Goal: Information Seeking & Learning: Learn about a topic

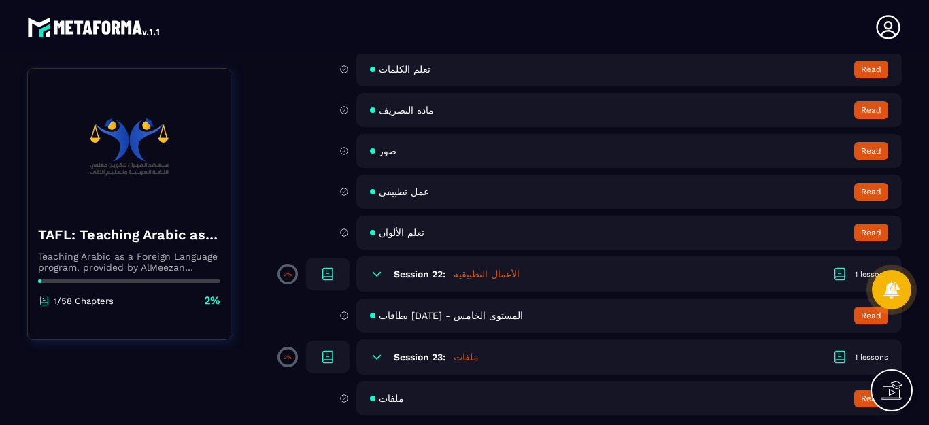
scroll to position [3084, 0]
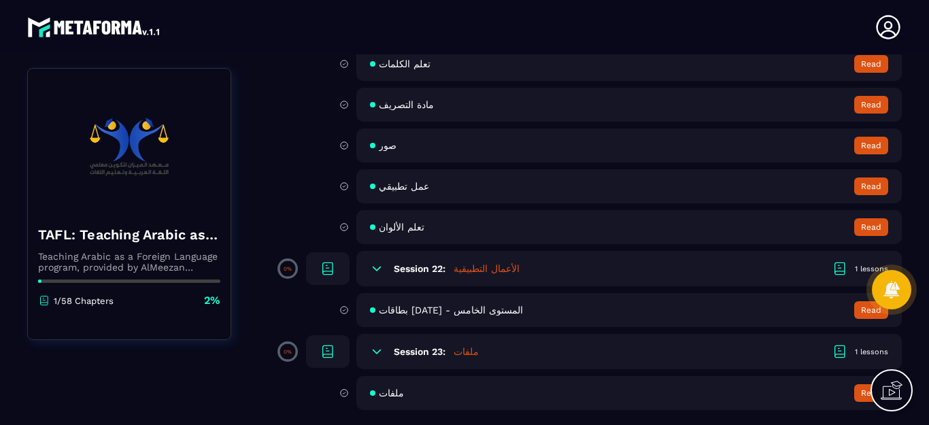
click at [378, 355] on icon at bounding box center [377, 352] width 14 height 14
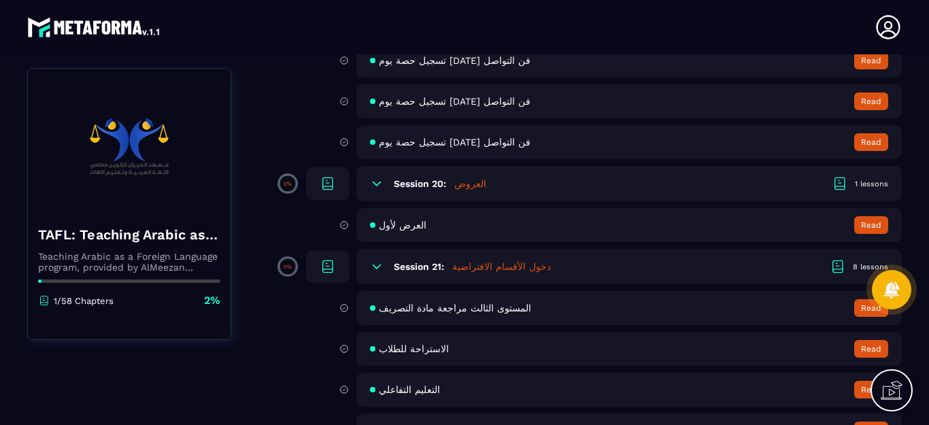
scroll to position [2704, 0]
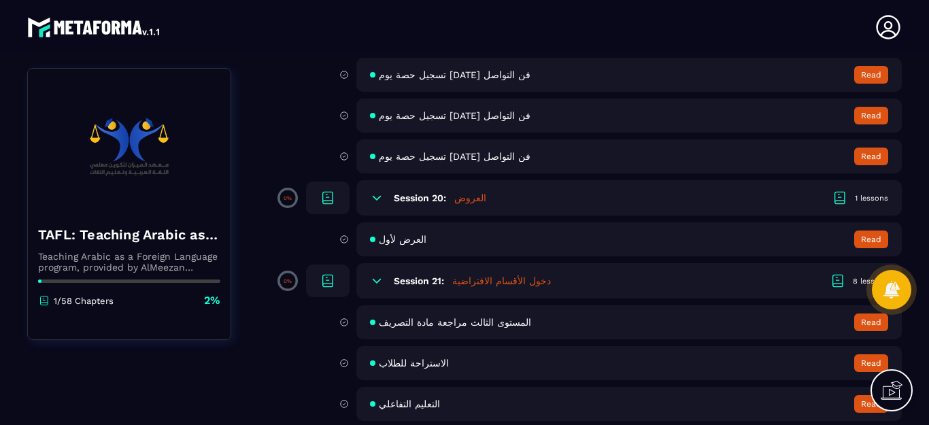
click at [377, 278] on icon at bounding box center [377, 281] width 14 height 14
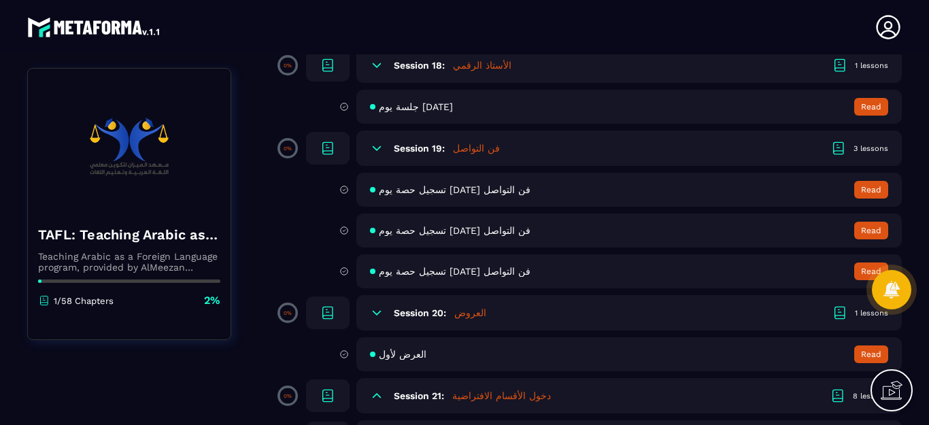
scroll to position [2581, 0]
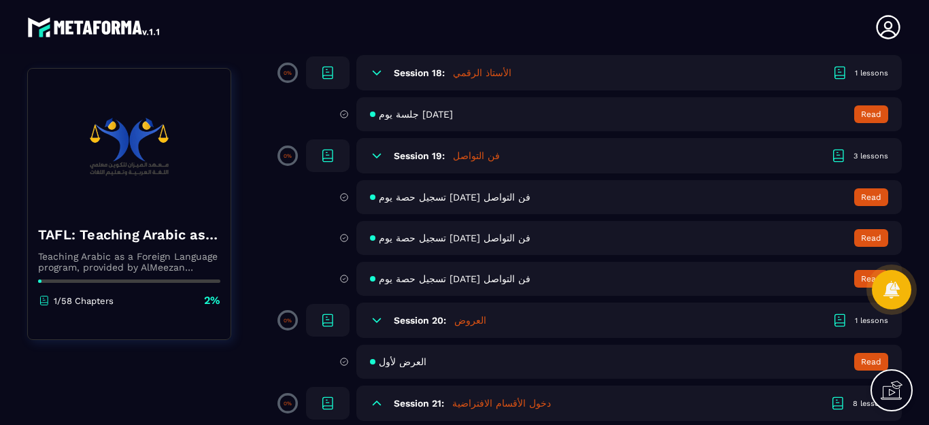
click at [376, 318] on icon at bounding box center [377, 320] width 14 height 14
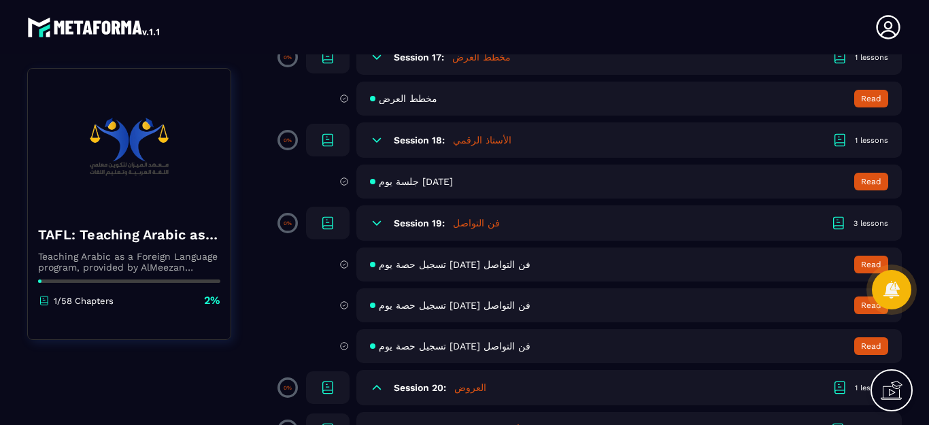
scroll to position [2513, 0]
click at [378, 224] on icon at bounding box center [377, 224] width 8 height 4
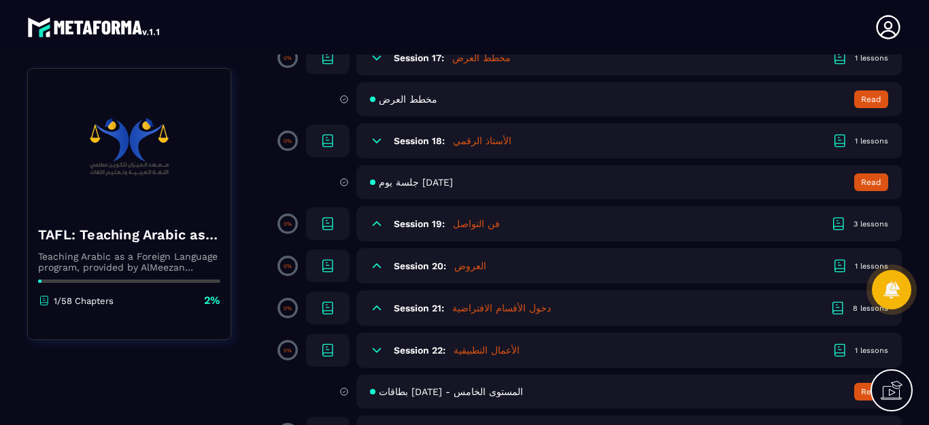
scroll to position [2445, 0]
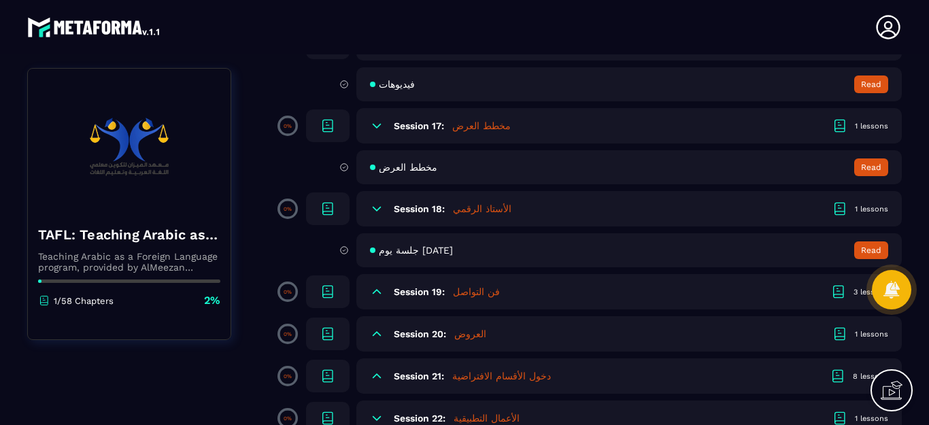
click at [379, 209] on icon at bounding box center [377, 209] width 8 height 4
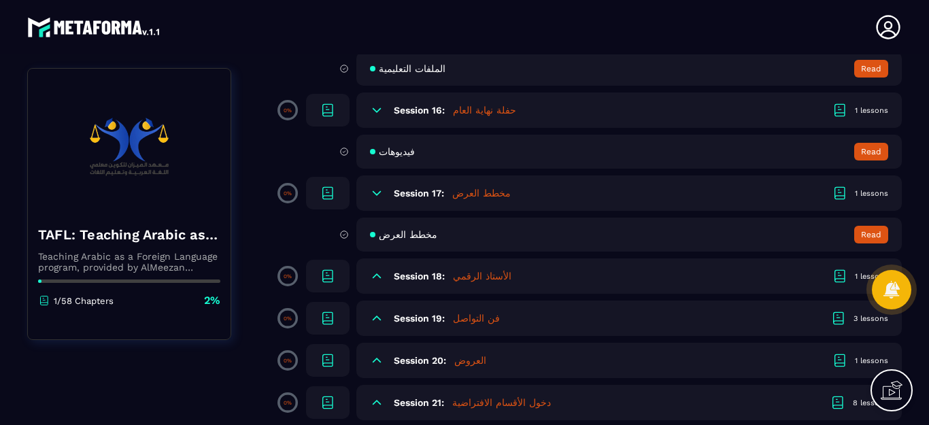
scroll to position [2377, 0]
click at [379, 194] on icon at bounding box center [377, 194] width 8 height 4
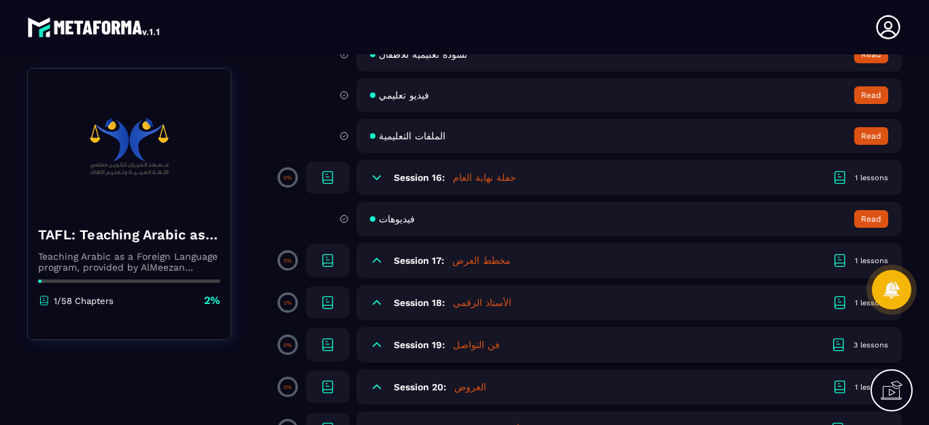
scroll to position [2268, 0]
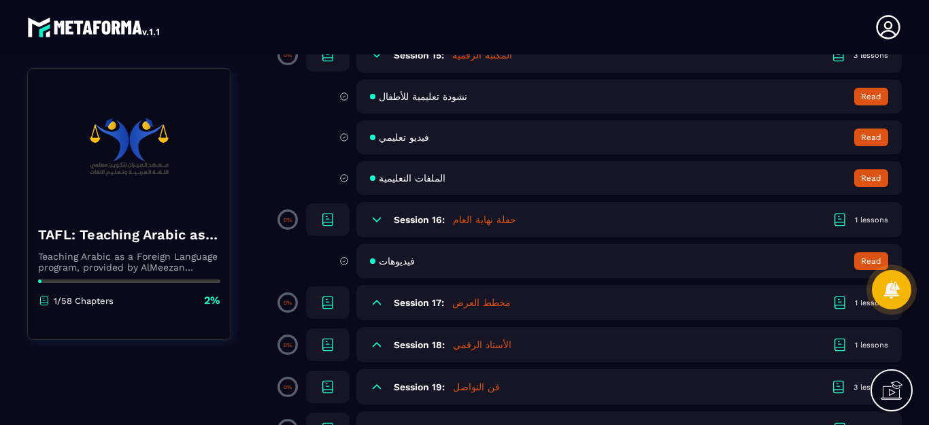
click at [377, 220] on icon at bounding box center [377, 220] width 14 height 14
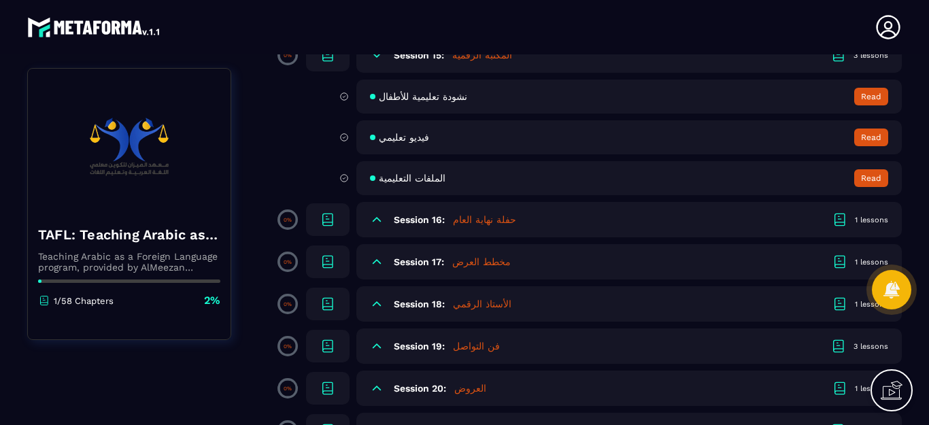
scroll to position [2200, 0]
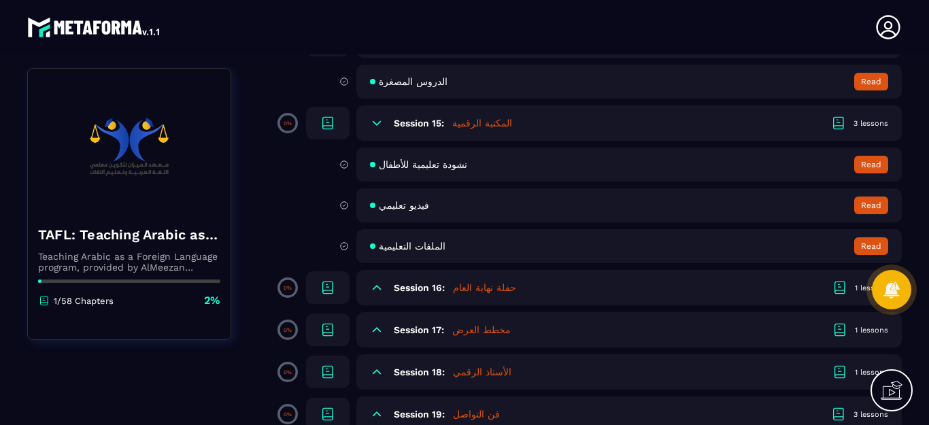
click at [381, 131] on div "Session 15: المكتبة الرقمية 3 lessons" at bounding box center [628, 122] width 545 height 35
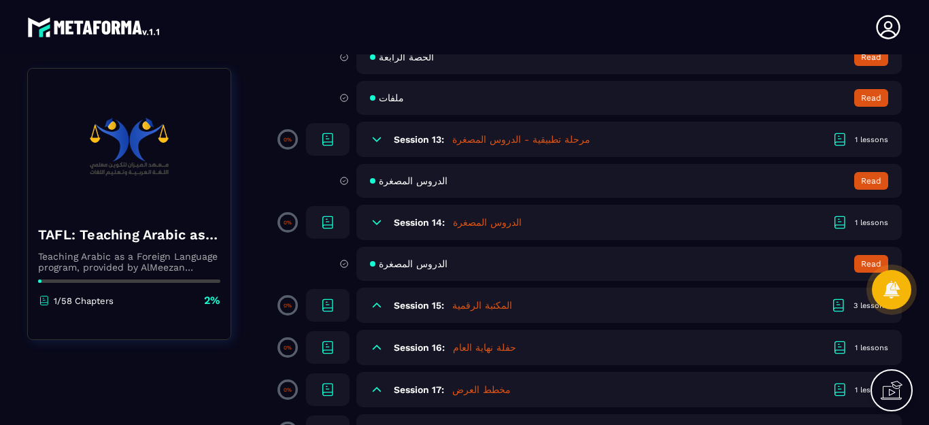
scroll to position [1996, 0]
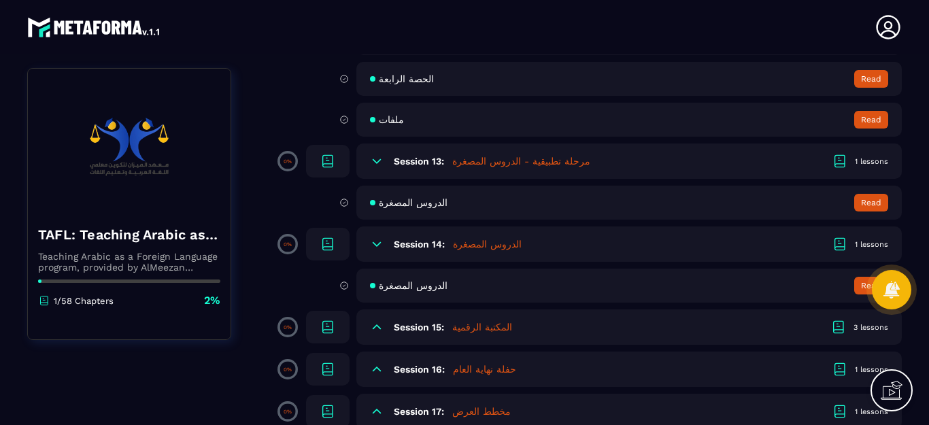
click at [379, 245] on icon at bounding box center [377, 244] width 14 height 14
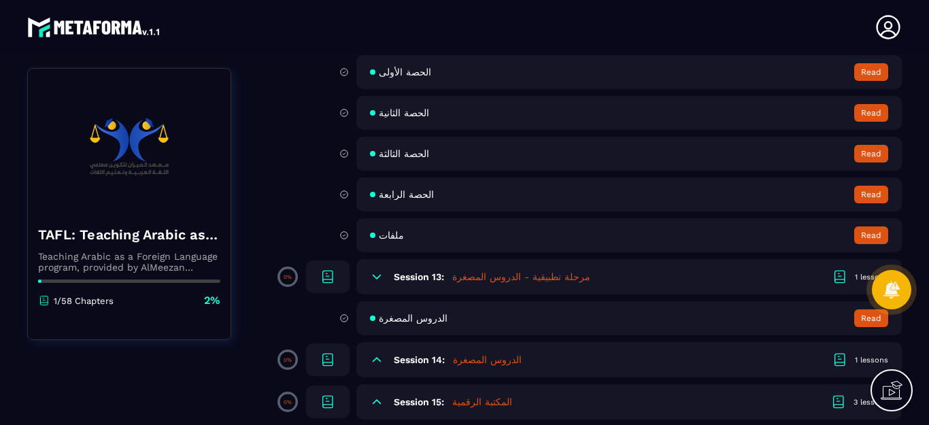
scroll to position [1860, 0]
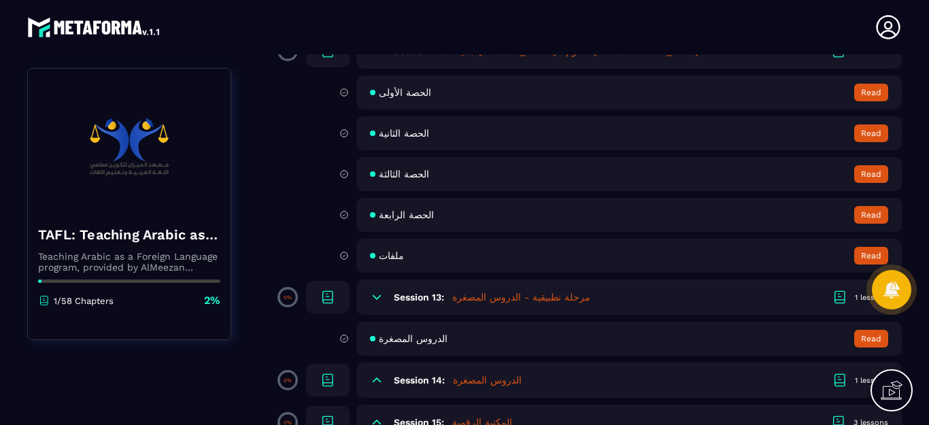
click at [377, 294] on icon at bounding box center [377, 297] width 14 height 14
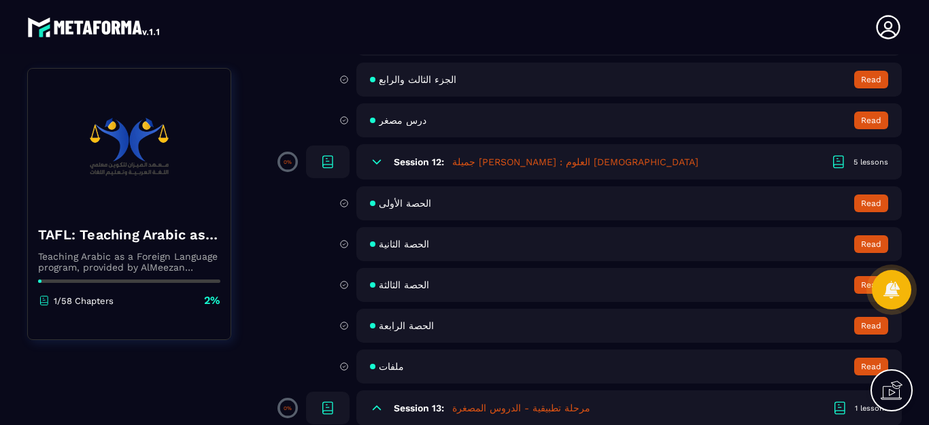
scroll to position [1724, 0]
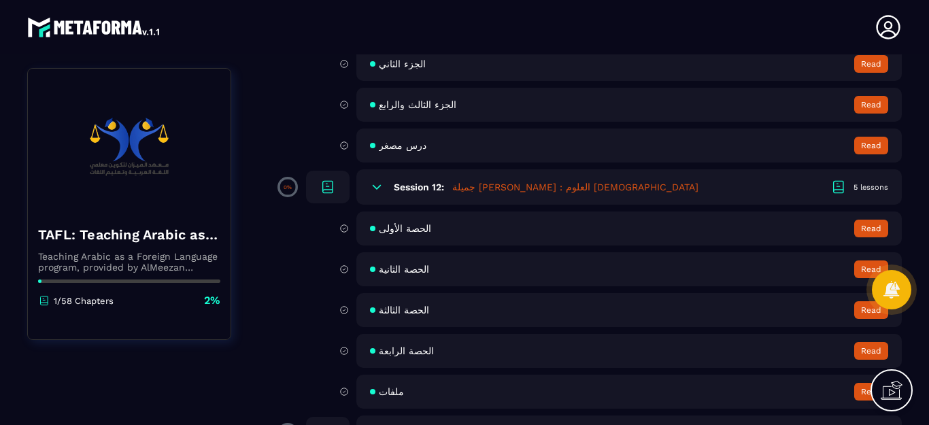
click at [379, 188] on icon at bounding box center [377, 187] width 14 height 14
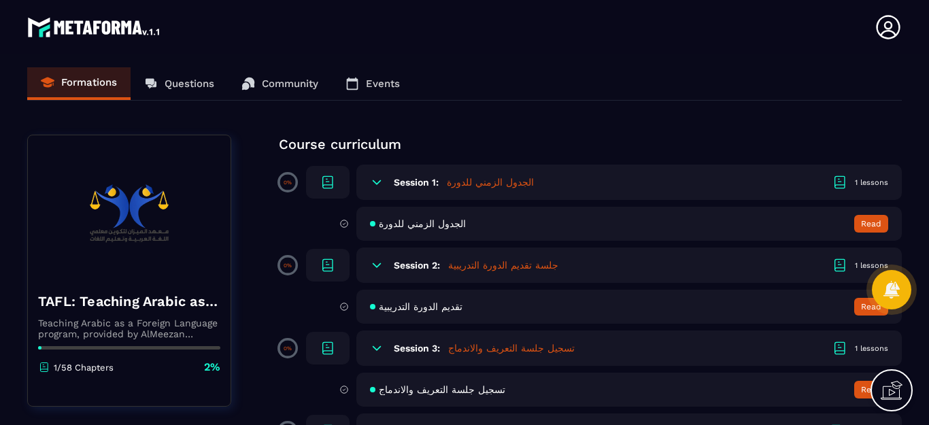
scroll to position [0, 0]
click at [377, 179] on icon at bounding box center [377, 183] width 14 height 14
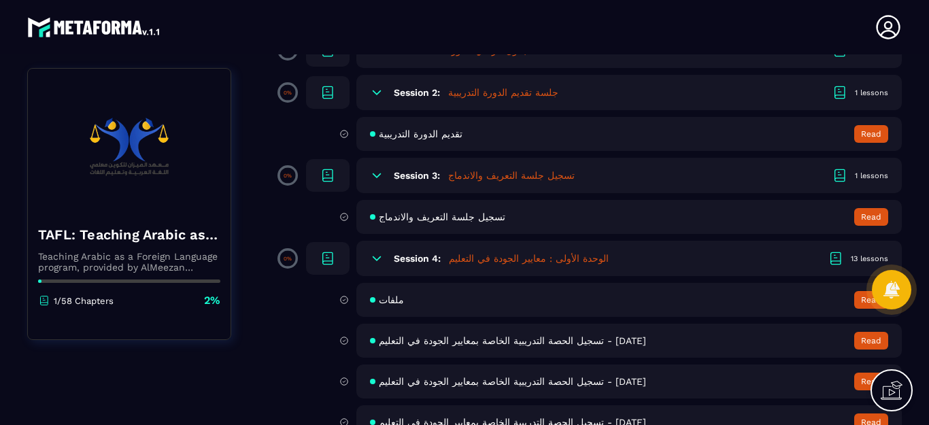
scroll to position [204, 0]
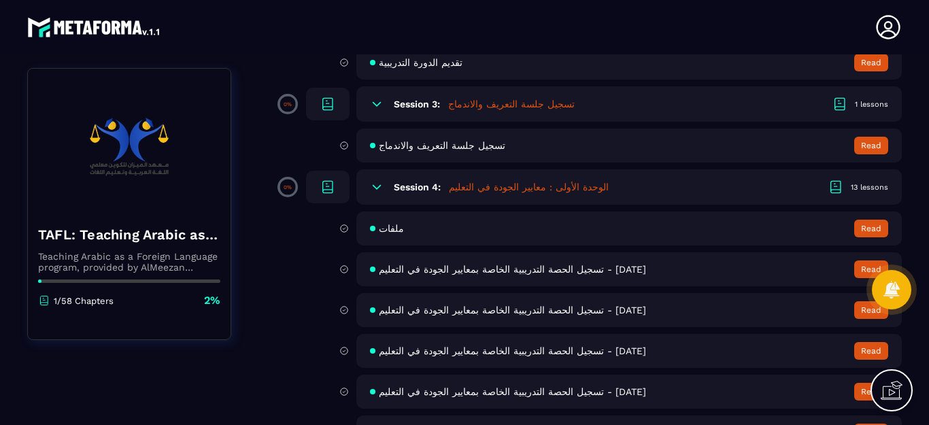
click at [379, 107] on icon at bounding box center [377, 104] width 14 height 14
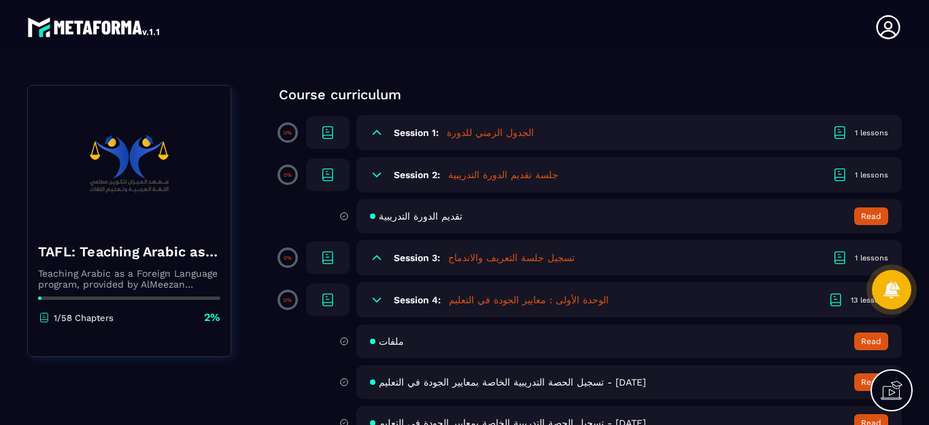
scroll to position [0, 0]
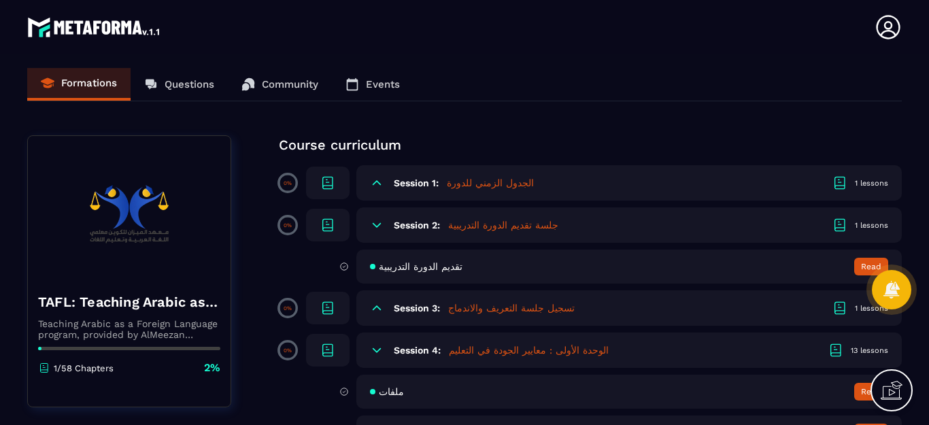
click at [377, 226] on icon at bounding box center [377, 225] width 8 height 4
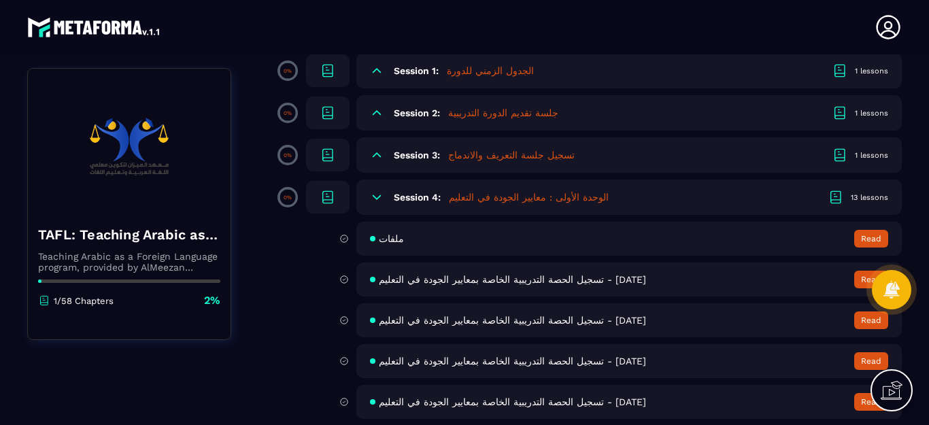
scroll to position [136, 0]
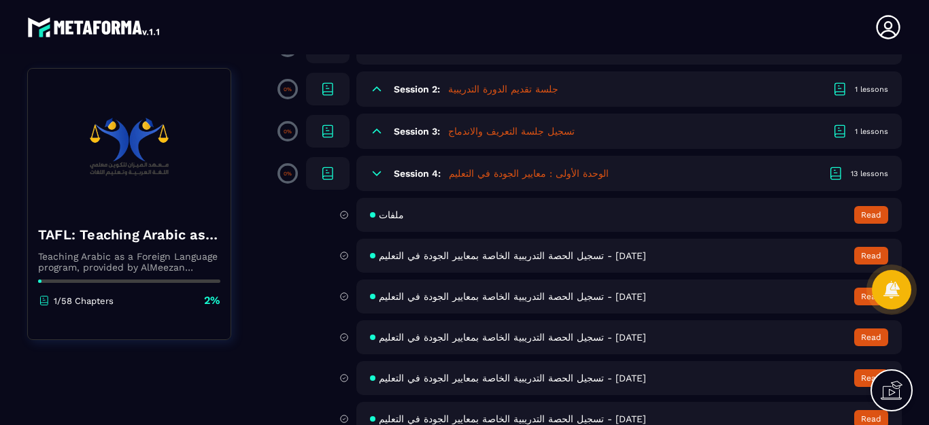
click at [375, 176] on icon at bounding box center [377, 174] width 14 height 14
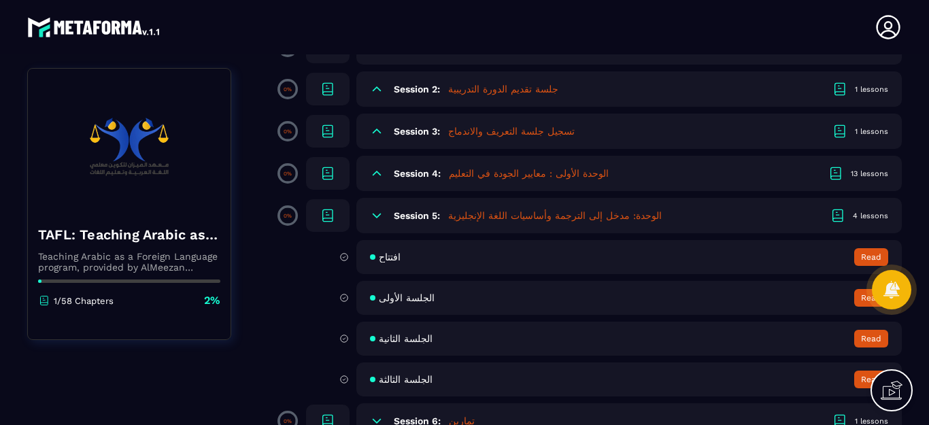
click at [372, 215] on icon at bounding box center [377, 216] width 14 height 14
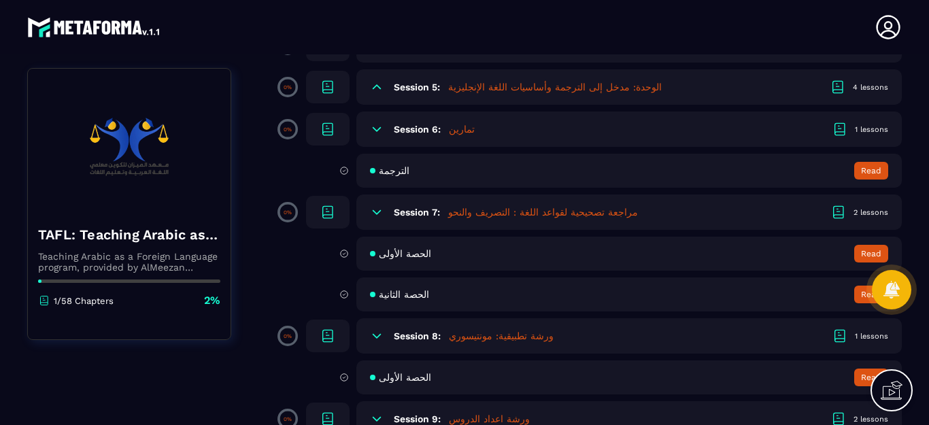
scroll to position [272, 0]
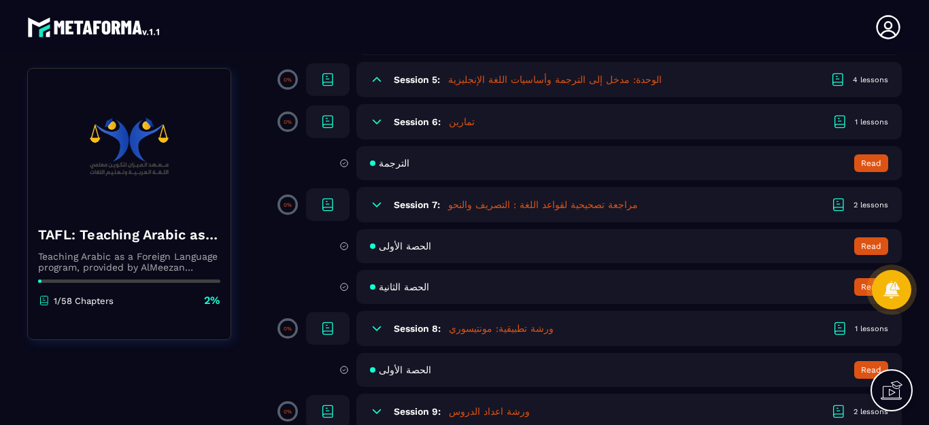
click at [375, 207] on icon at bounding box center [377, 205] width 14 height 14
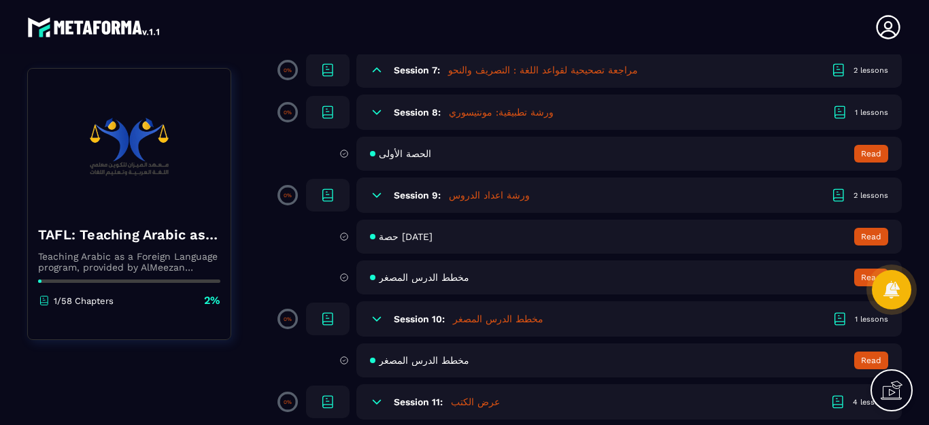
scroll to position [408, 0]
click at [381, 192] on icon at bounding box center [377, 194] width 8 height 4
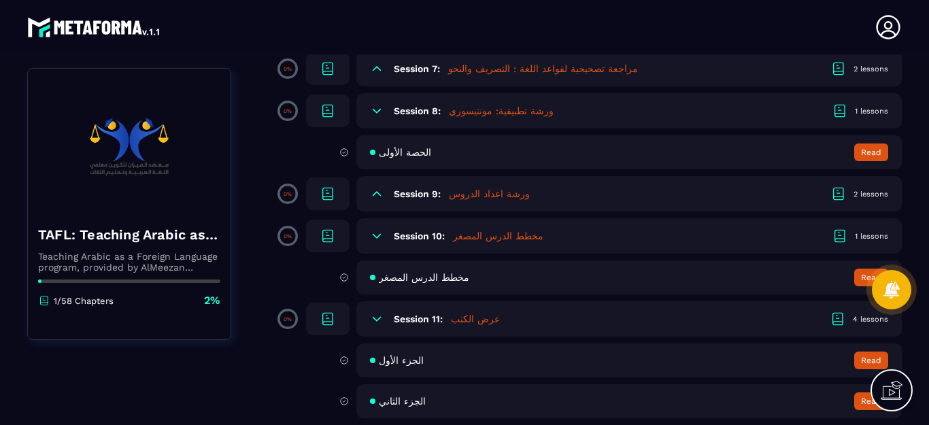
click at [374, 237] on icon at bounding box center [377, 236] width 14 height 14
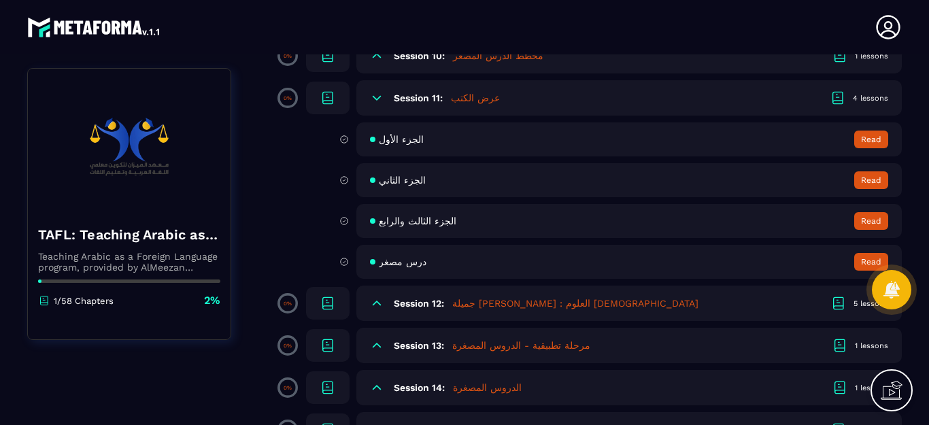
scroll to position [612, 0]
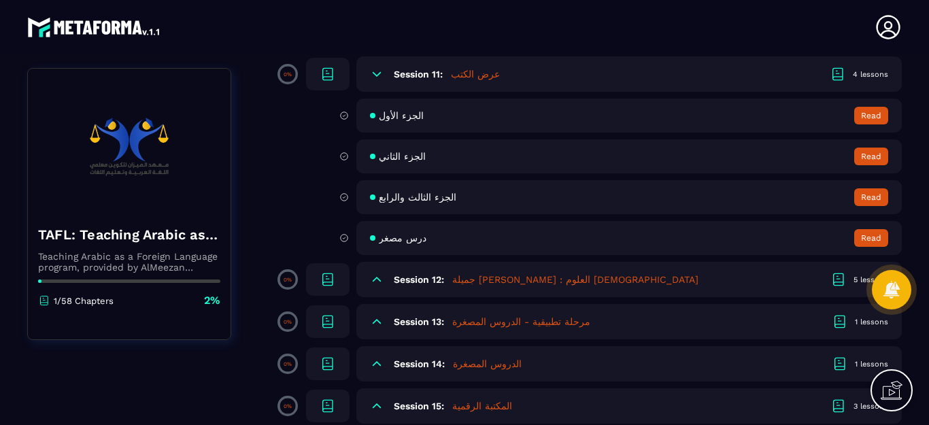
click at [380, 282] on icon at bounding box center [377, 280] width 14 height 14
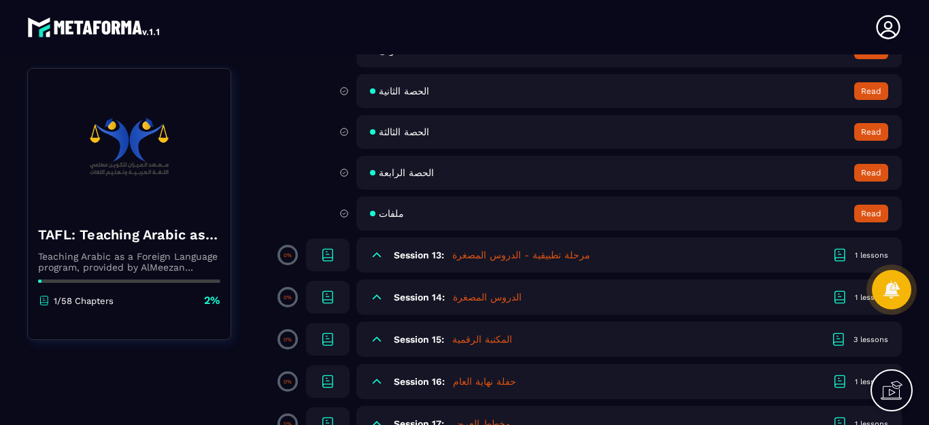
scroll to position [884, 0]
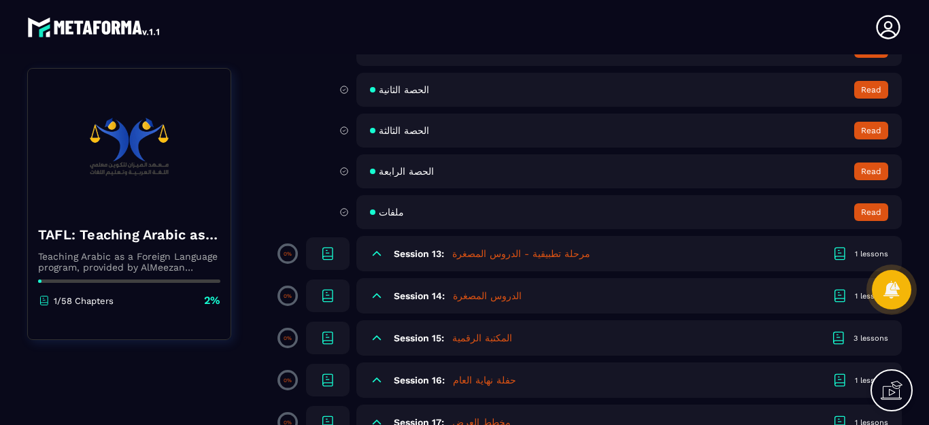
click at [377, 258] on icon at bounding box center [377, 254] width 14 height 14
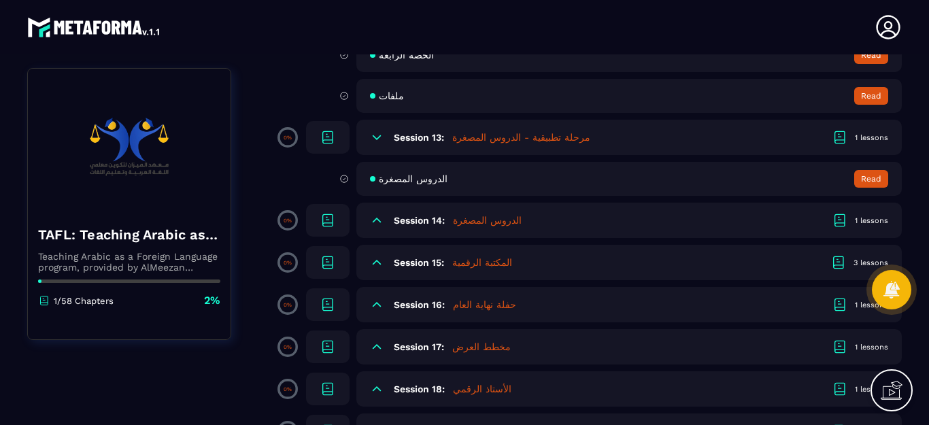
scroll to position [1020, 0]
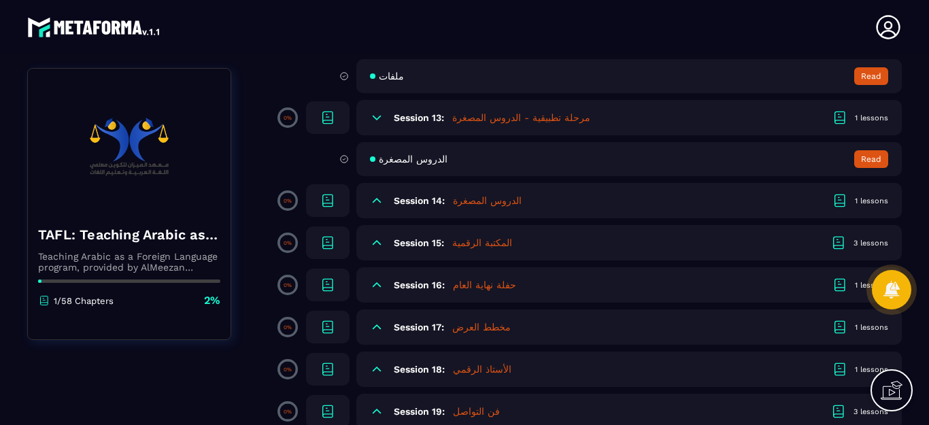
click at [371, 201] on icon at bounding box center [377, 201] width 14 height 14
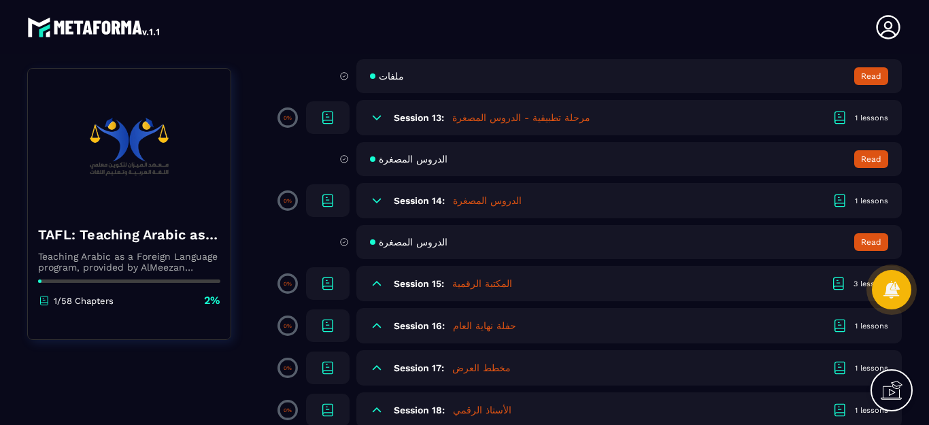
click at [377, 282] on icon at bounding box center [377, 284] width 8 height 4
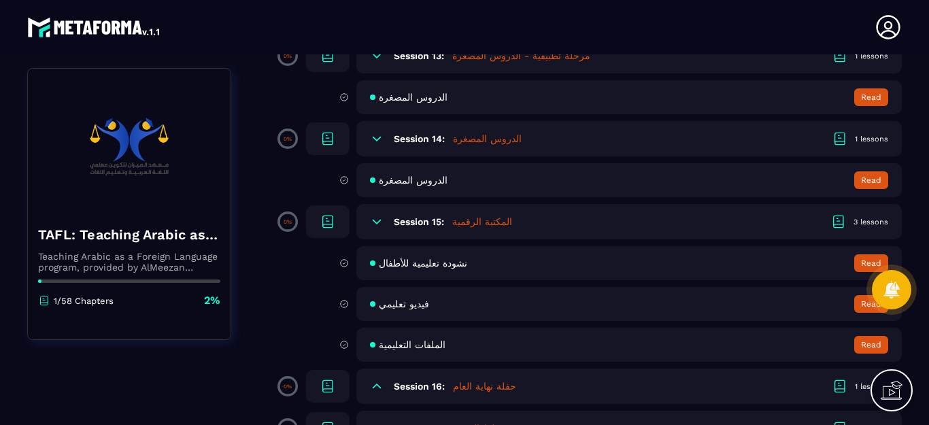
scroll to position [1156, 0]
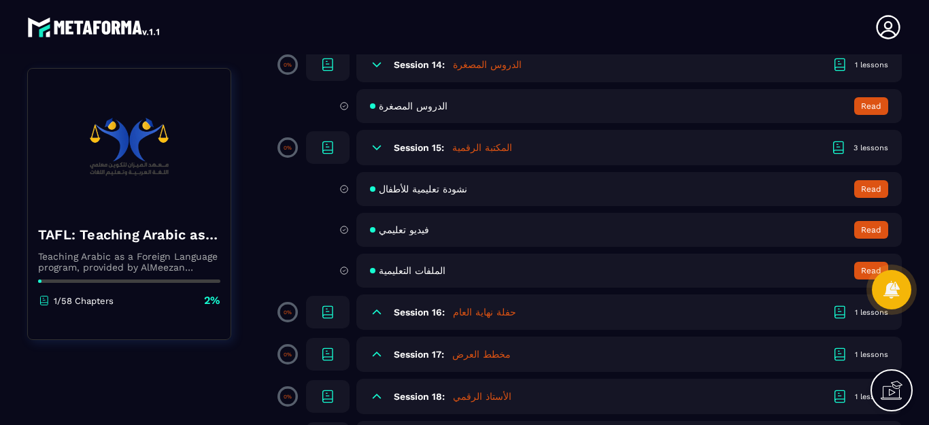
click at [377, 313] on icon at bounding box center [377, 312] width 14 height 14
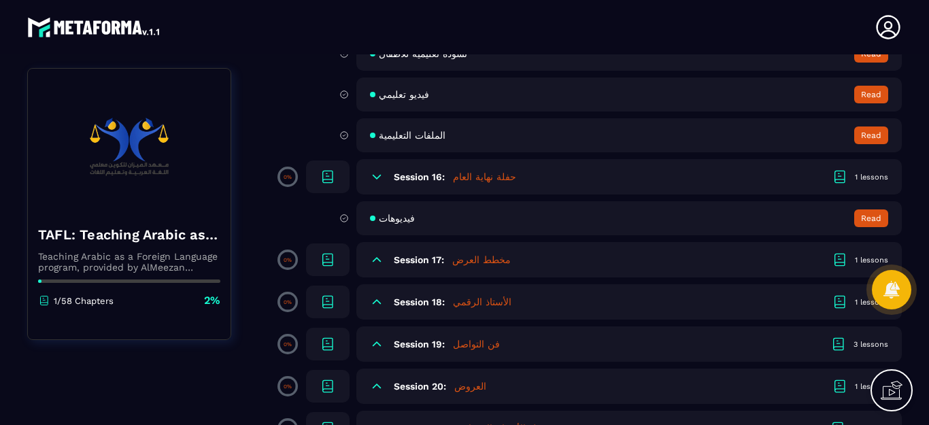
scroll to position [1292, 0]
click at [378, 262] on icon at bounding box center [377, 259] width 14 height 14
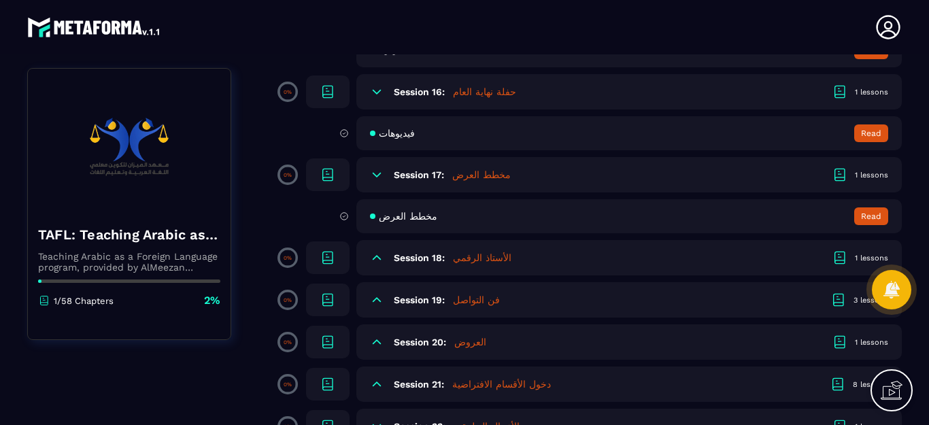
scroll to position [1428, 0]
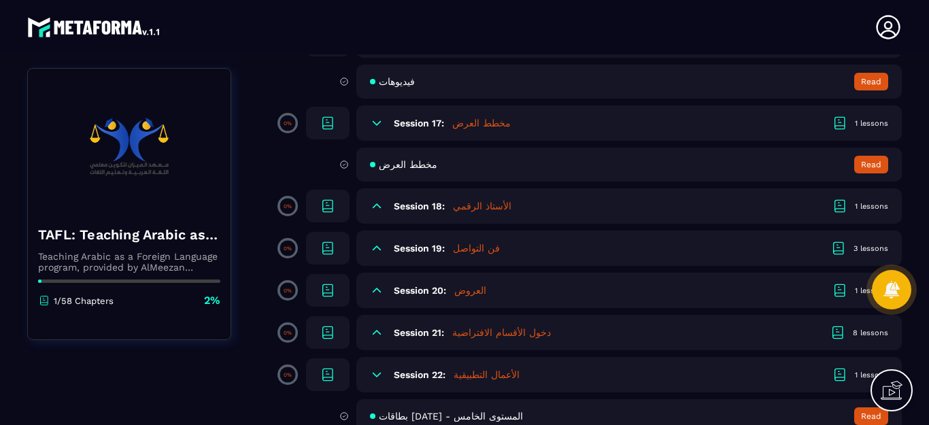
click at [378, 211] on icon at bounding box center [377, 206] width 14 height 14
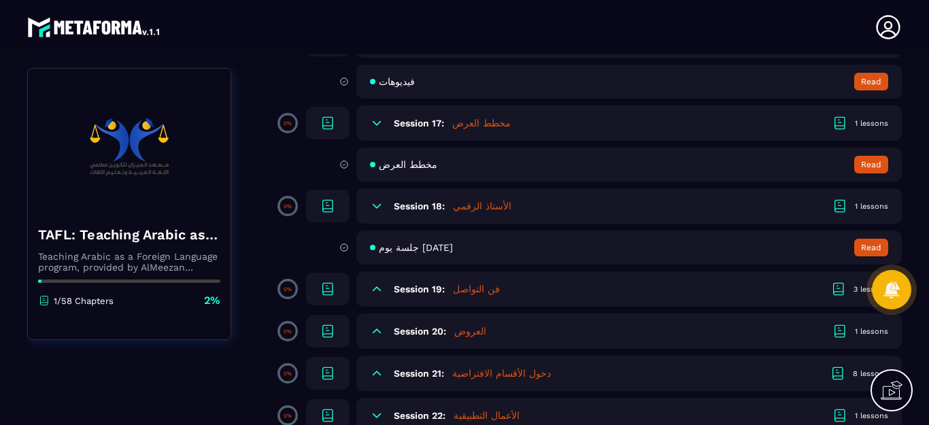
click at [379, 291] on icon at bounding box center [377, 289] width 14 height 14
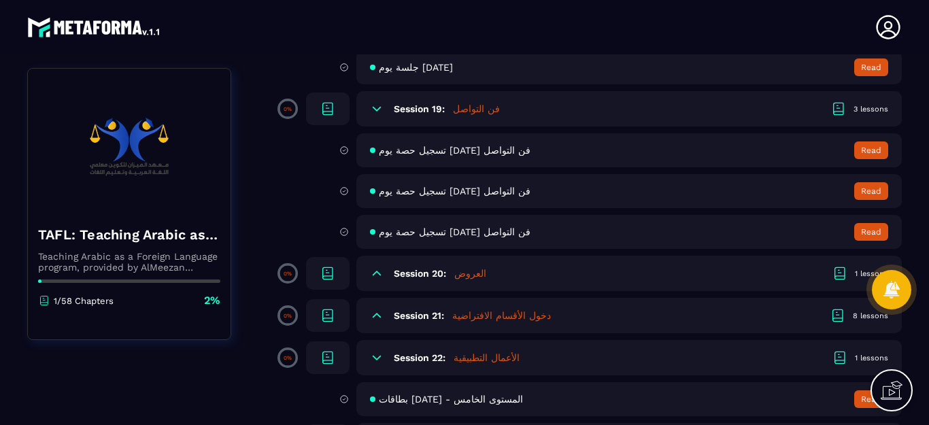
scroll to position [1632, 0]
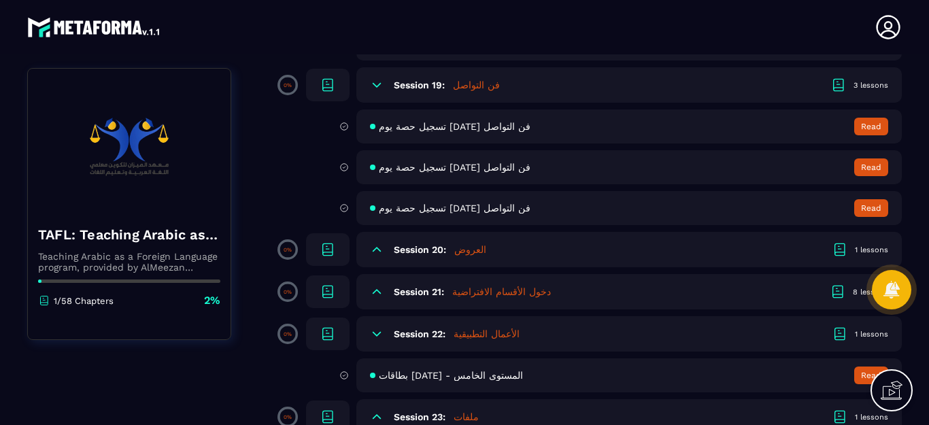
click at [381, 252] on icon at bounding box center [377, 250] width 14 height 14
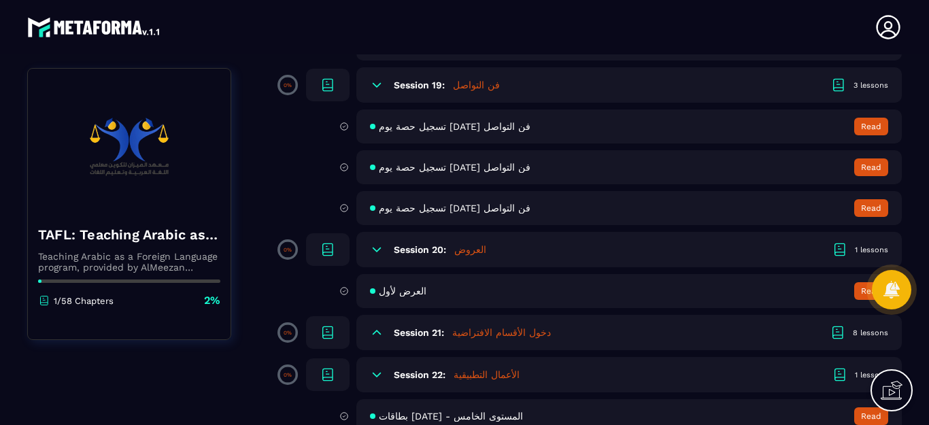
click at [372, 331] on icon at bounding box center [377, 333] width 14 height 14
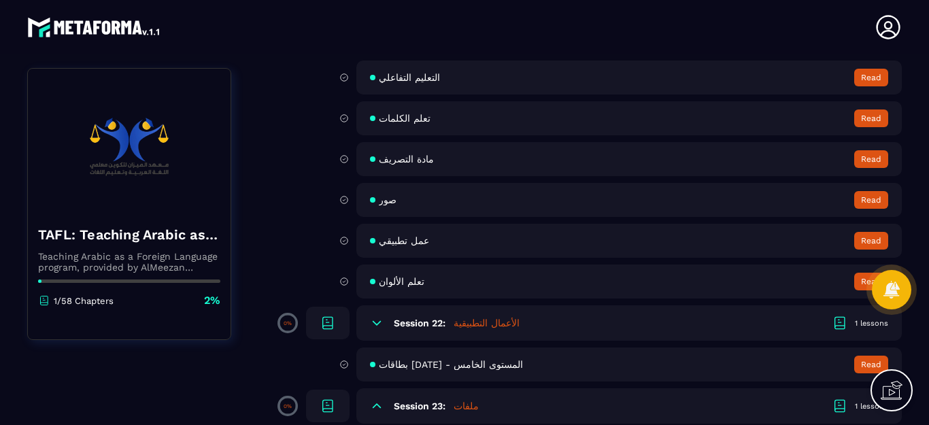
scroll to position [2024, 0]
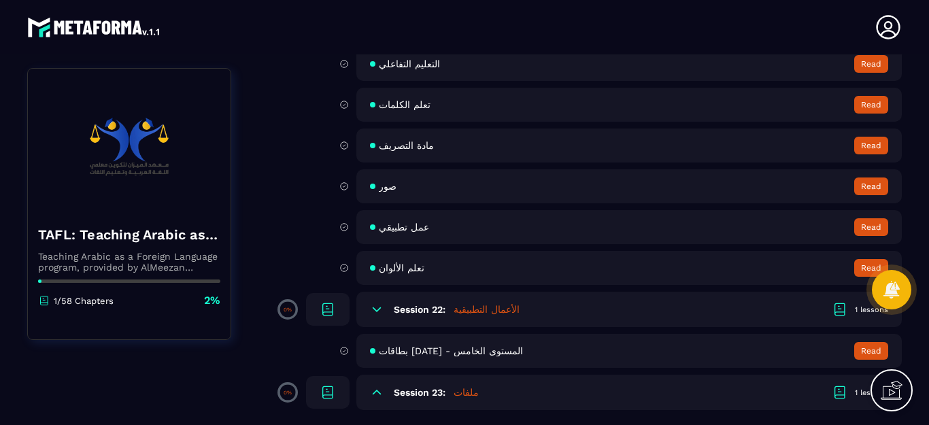
click at [375, 309] on icon at bounding box center [377, 309] width 8 height 4
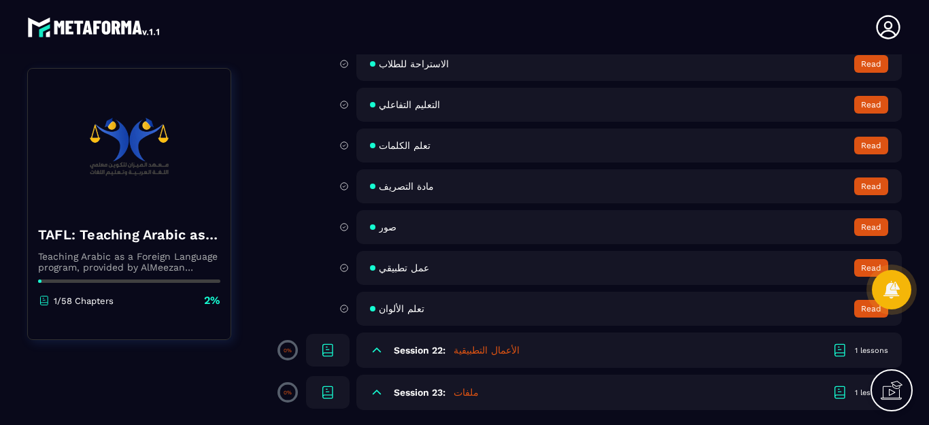
scroll to position [1983, 0]
click at [370, 349] on icon at bounding box center [377, 350] width 14 height 14
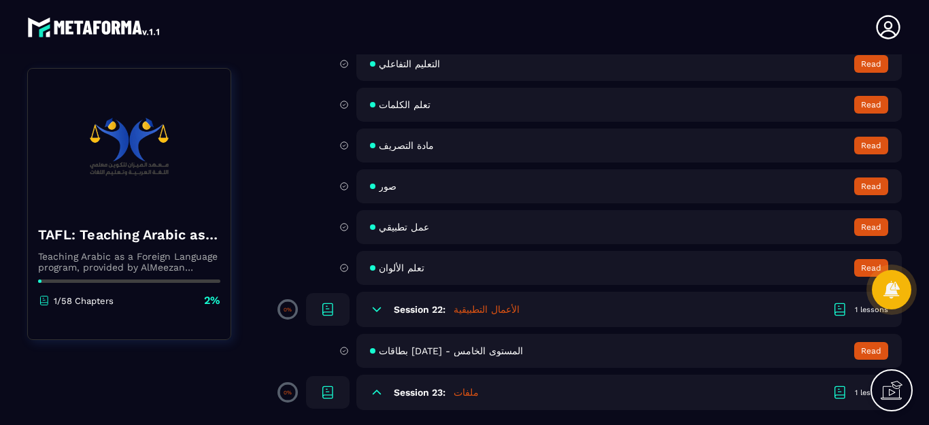
click at [377, 398] on icon at bounding box center [377, 393] width 14 height 14
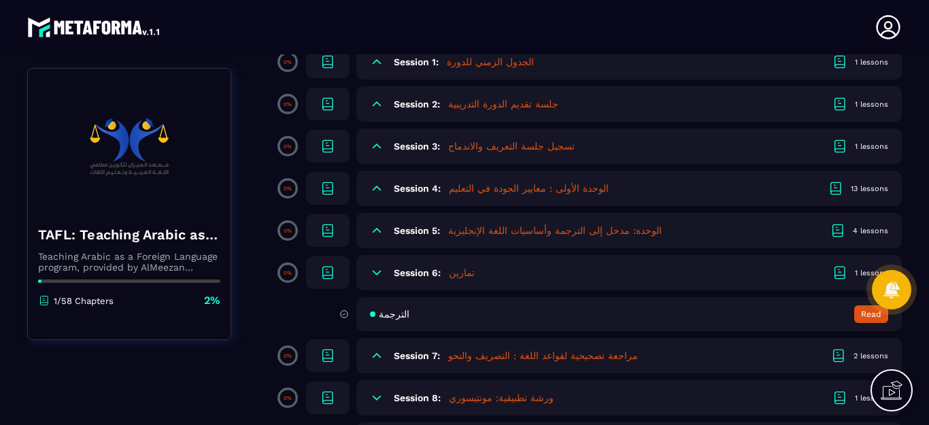
scroll to position [0, 0]
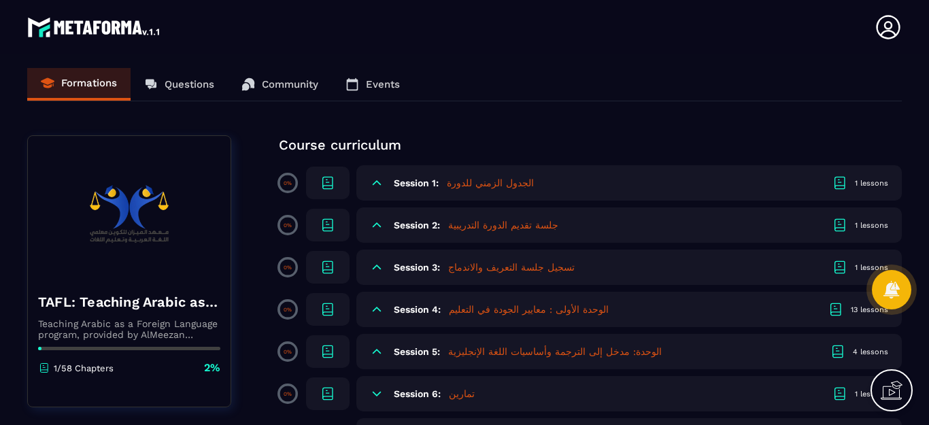
click at [375, 186] on icon at bounding box center [377, 183] width 14 height 14
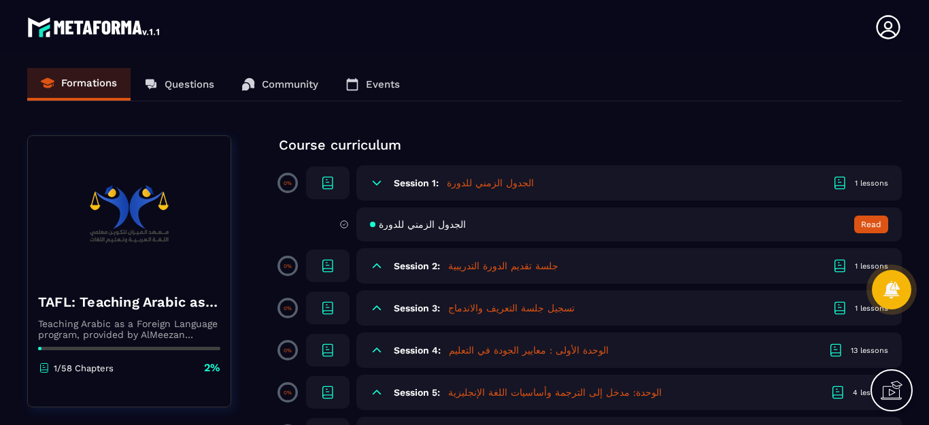
click at [377, 265] on icon at bounding box center [377, 266] width 8 height 4
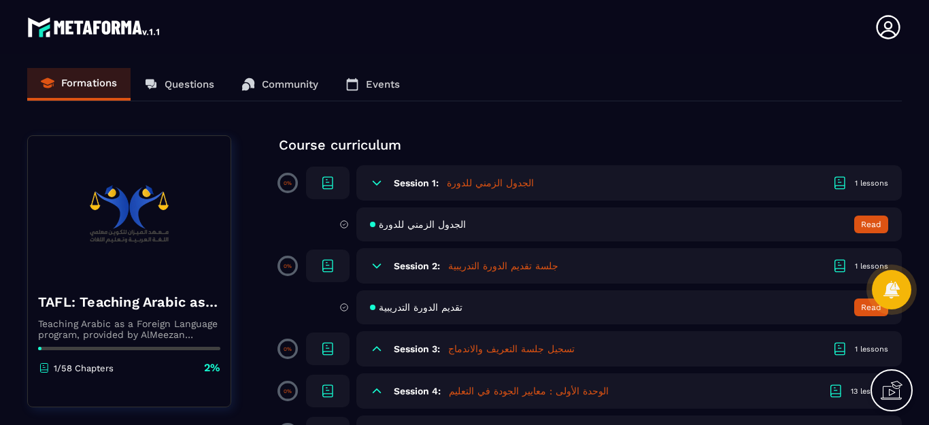
click at [373, 267] on icon at bounding box center [377, 266] width 14 height 14
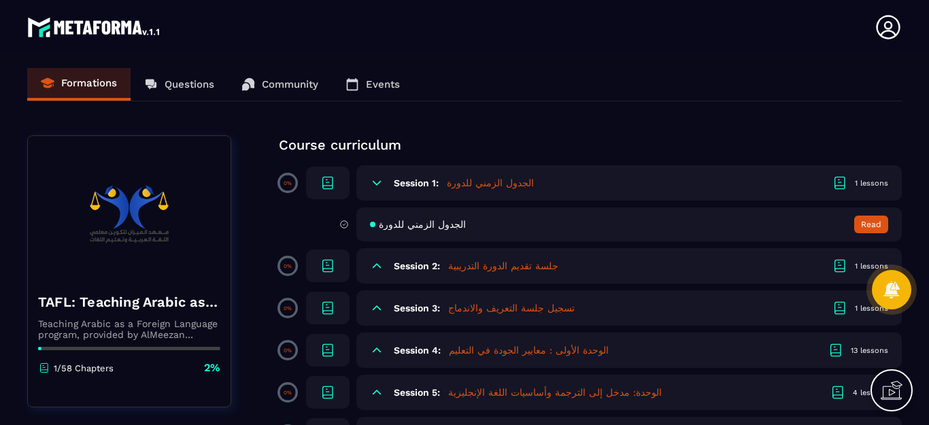
click at [381, 255] on div "Session 2: جلسة تقديم الدورة التدريبية 1 lessons" at bounding box center [628, 265] width 545 height 35
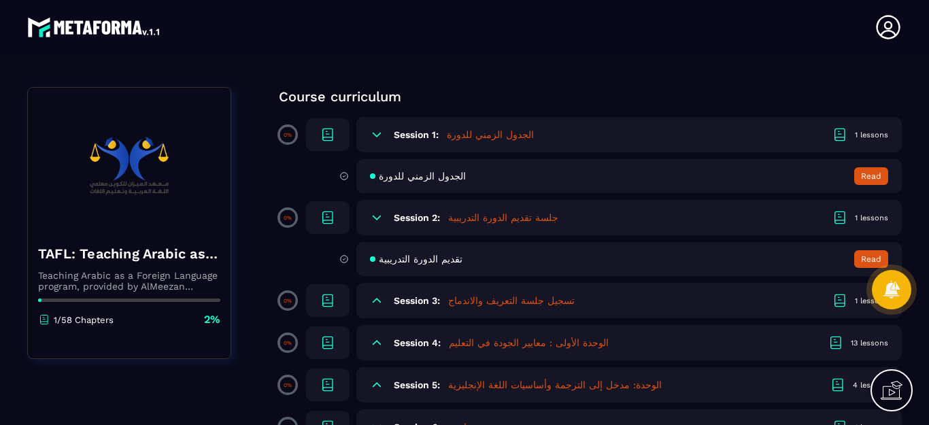
scroll to position [204, 0]
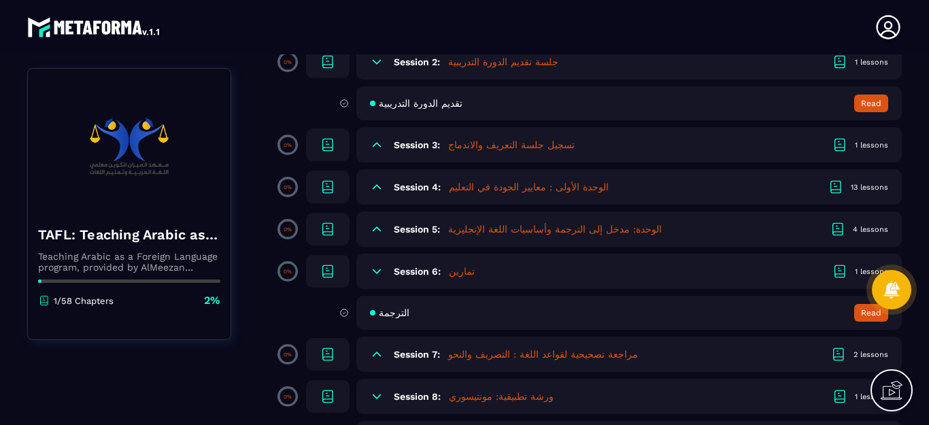
click at [381, 273] on icon at bounding box center [377, 272] width 14 height 14
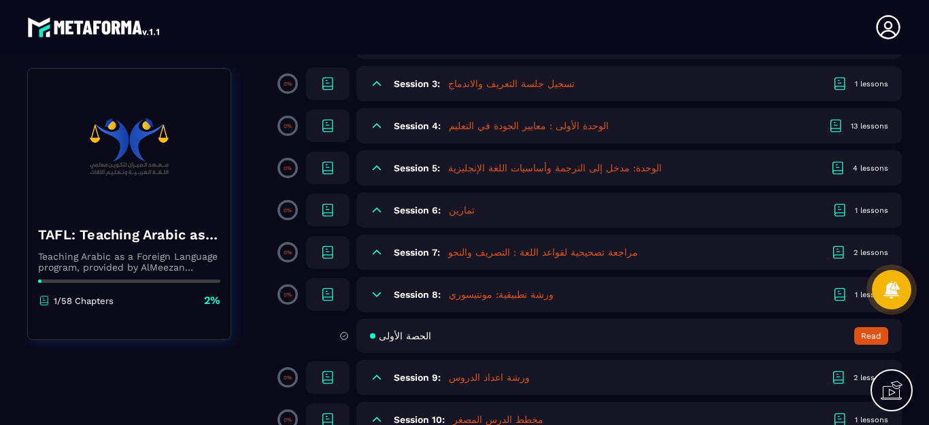
scroll to position [408, 0]
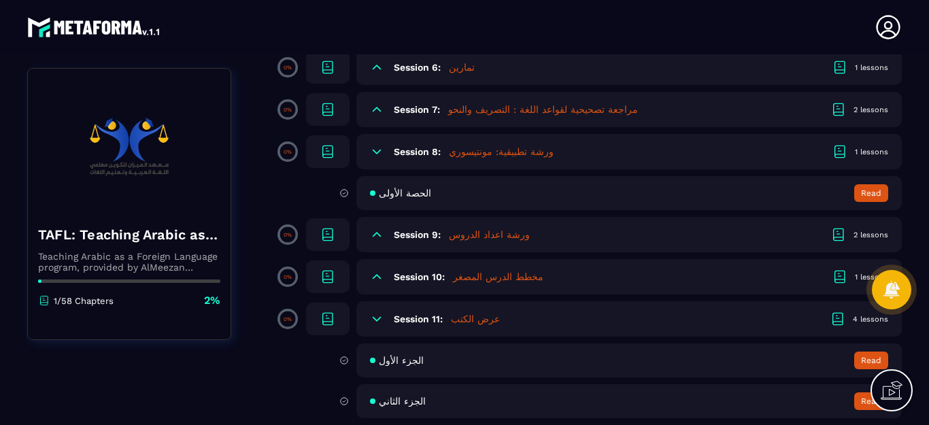
click at [380, 116] on icon at bounding box center [377, 110] width 14 height 14
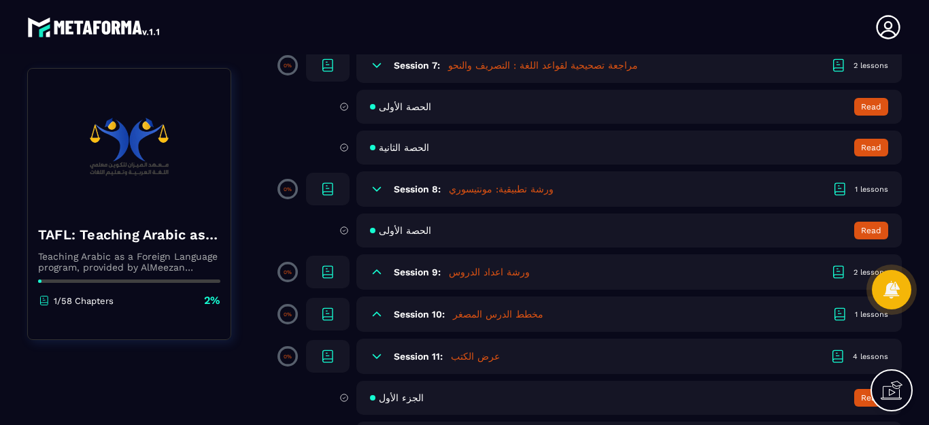
scroll to position [476, 0]
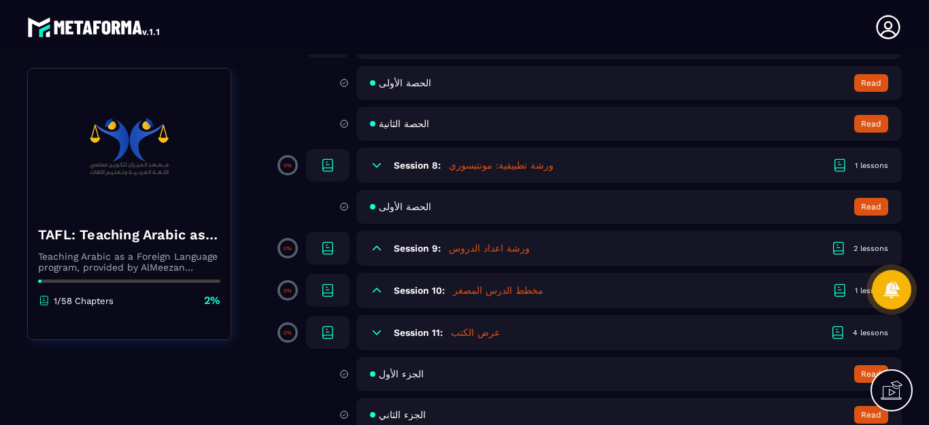
click at [375, 171] on icon at bounding box center [377, 165] width 14 height 14
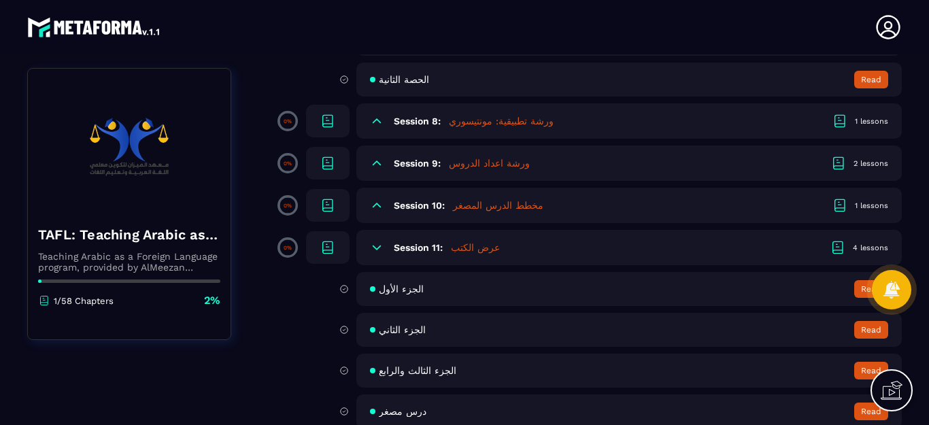
scroll to position [544, 0]
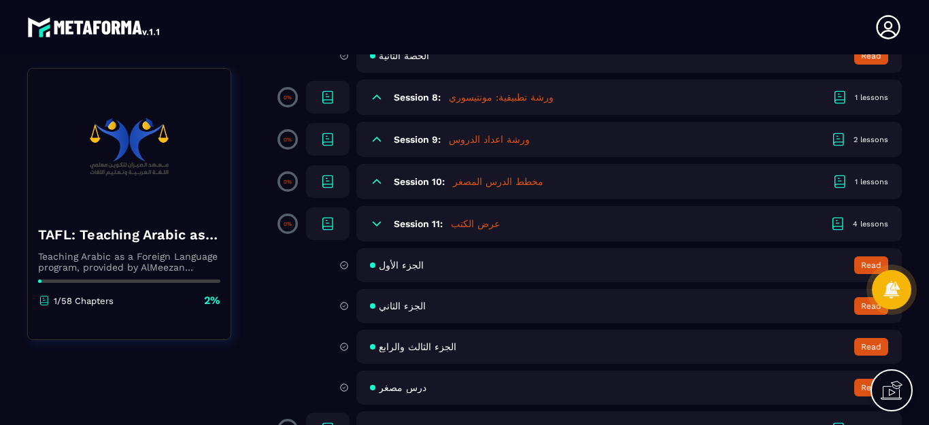
click at [377, 227] on icon at bounding box center [377, 224] width 14 height 14
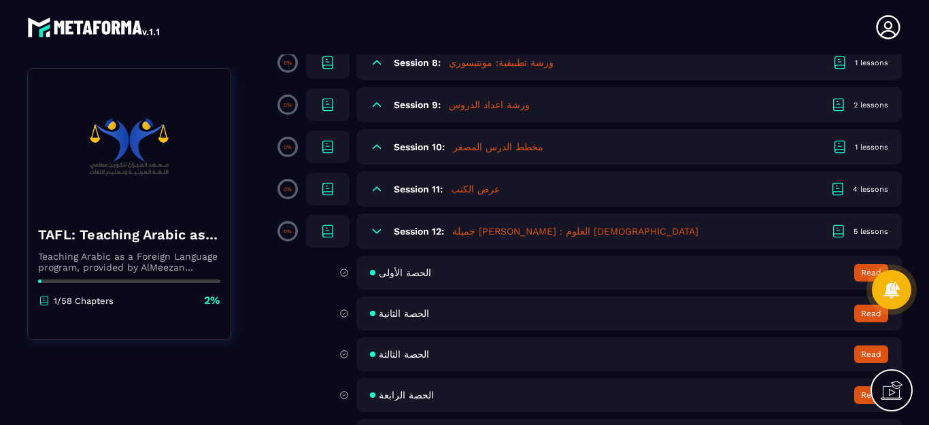
scroll to position [612, 0]
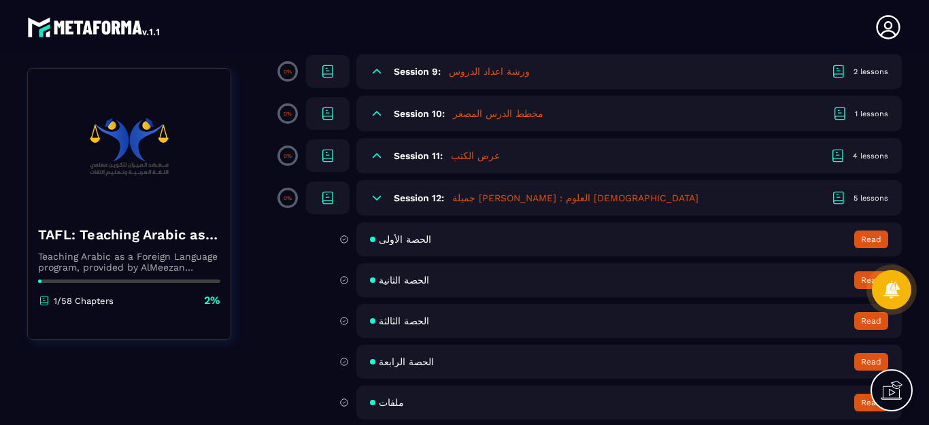
click at [373, 199] on icon at bounding box center [377, 198] width 14 height 14
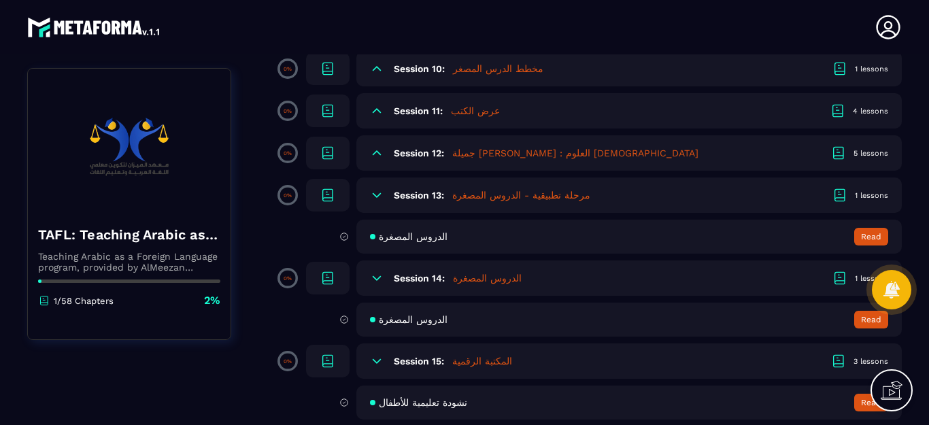
scroll to position [680, 0]
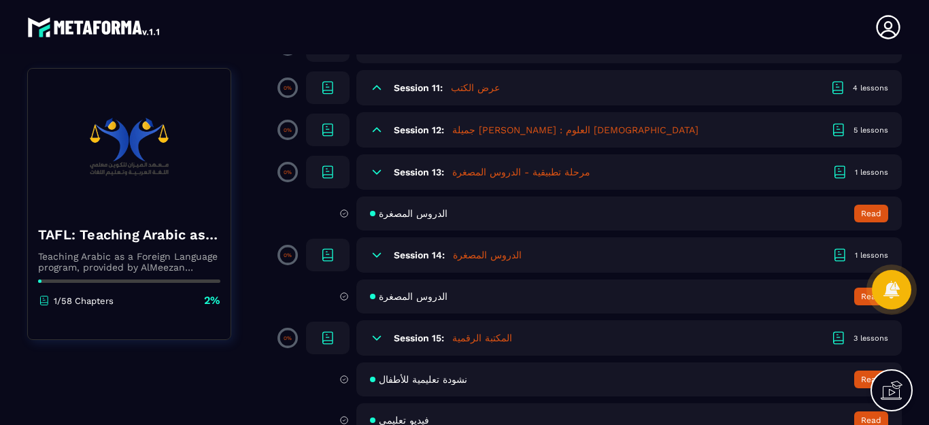
click at [376, 171] on icon at bounding box center [377, 172] width 14 height 14
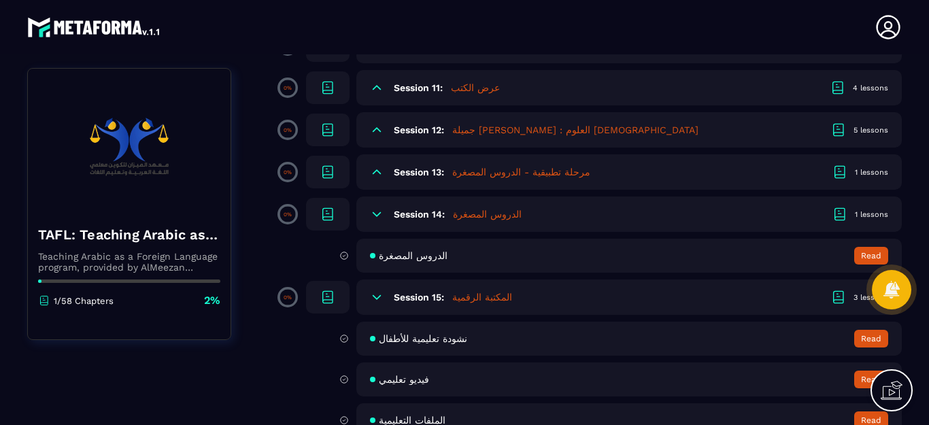
click at [381, 217] on icon at bounding box center [377, 214] width 14 height 14
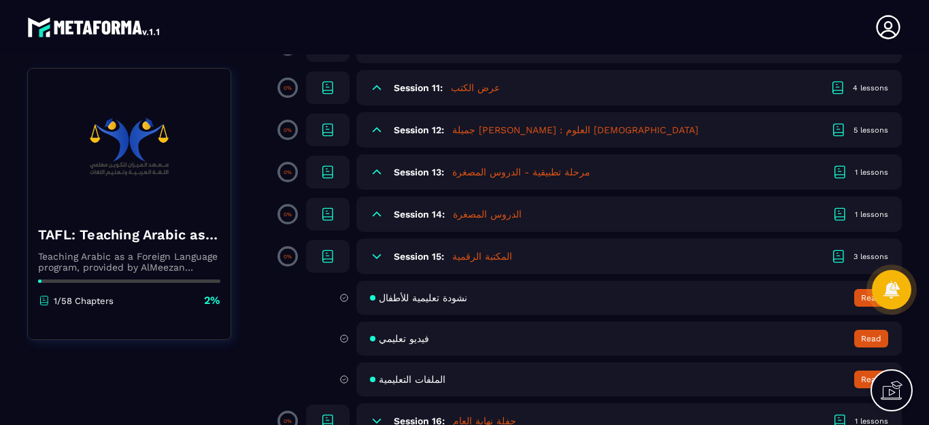
click at [371, 256] on icon at bounding box center [377, 257] width 14 height 14
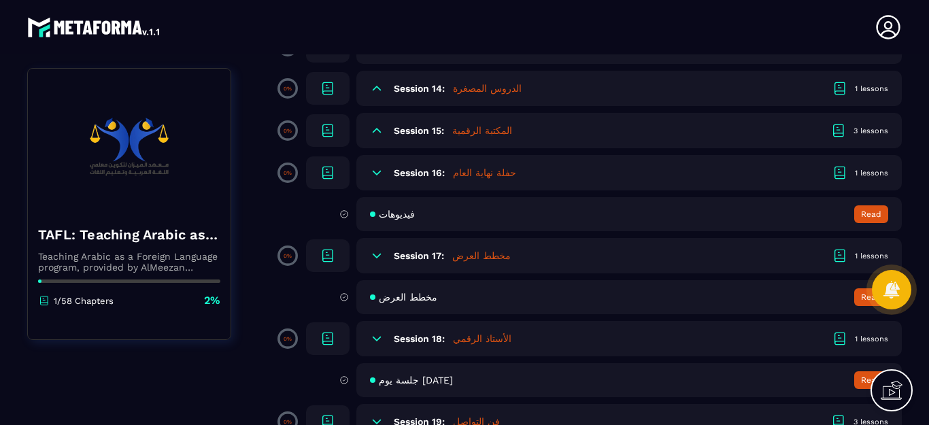
scroll to position [816, 0]
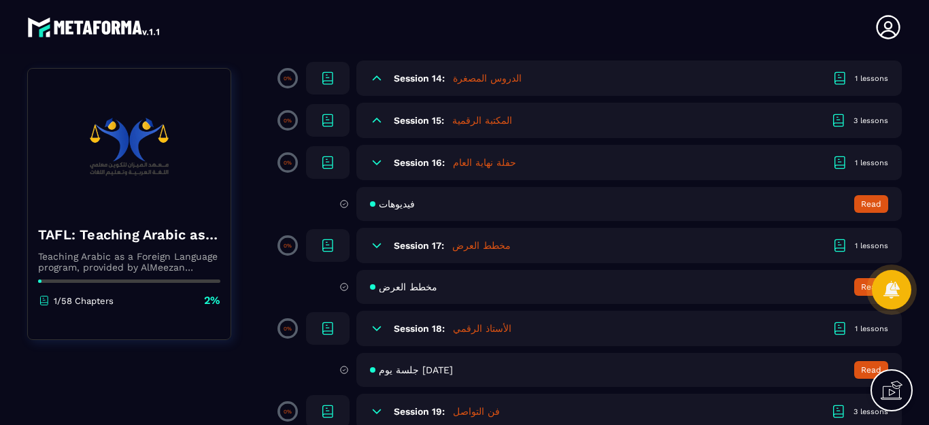
click at [376, 246] on icon at bounding box center [377, 245] width 8 height 4
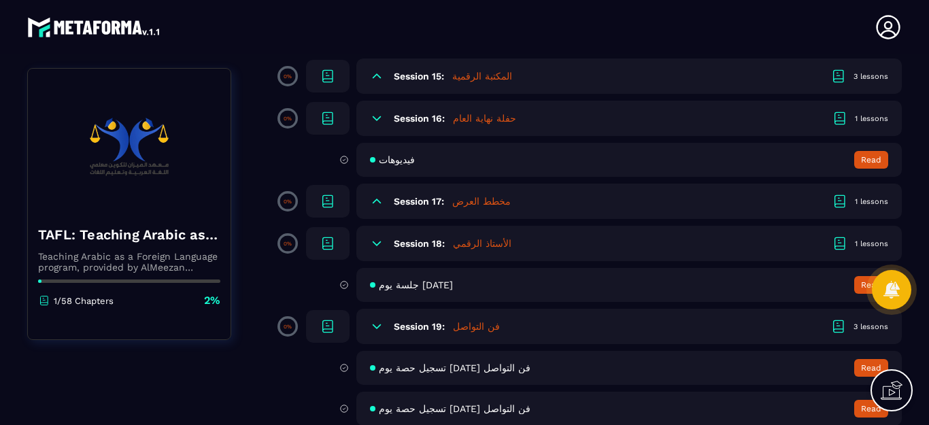
scroll to position [884, 0]
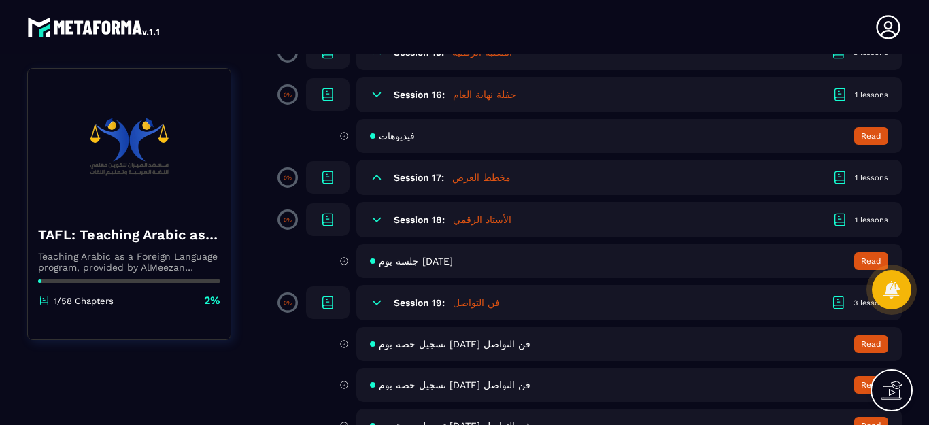
click at [376, 220] on icon at bounding box center [377, 220] width 8 height 4
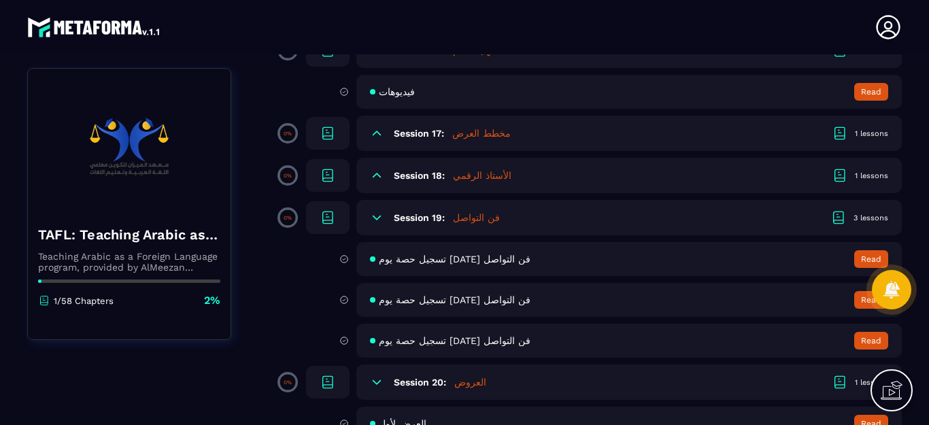
scroll to position [952, 0]
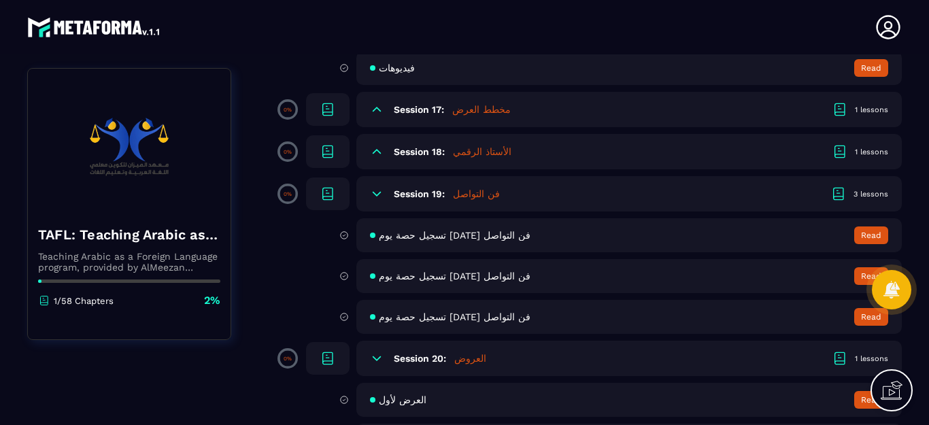
click at [377, 201] on div "Session 19: فن التواصل 3 lessons" at bounding box center [628, 193] width 545 height 35
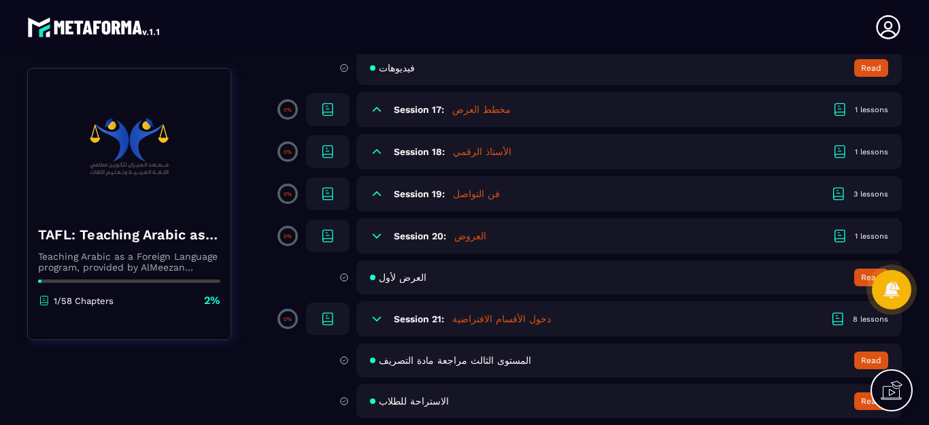
click at [375, 237] on icon at bounding box center [377, 236] width 8 height 4
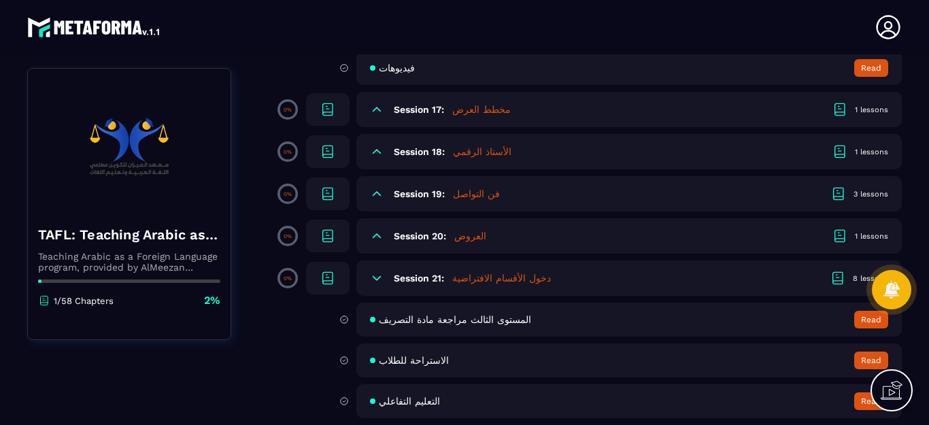
click at [378, 277] on icon at bounding box center [377, 278] width 14 height 14
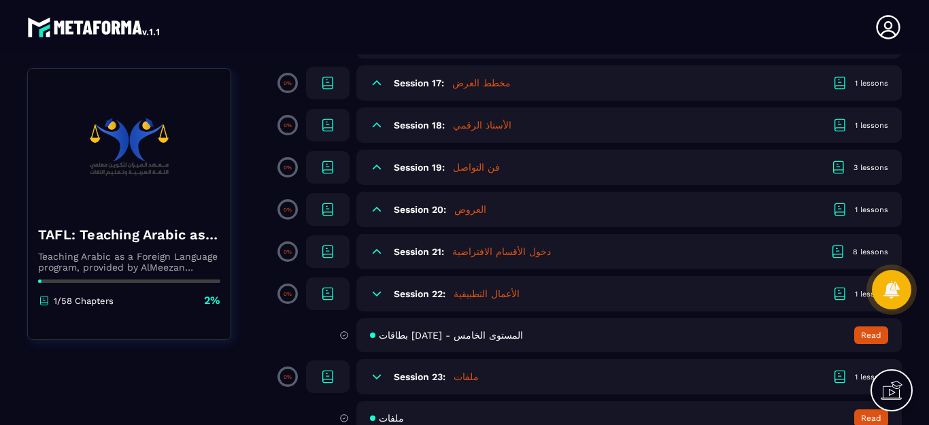
scroll to position [1004, 0]
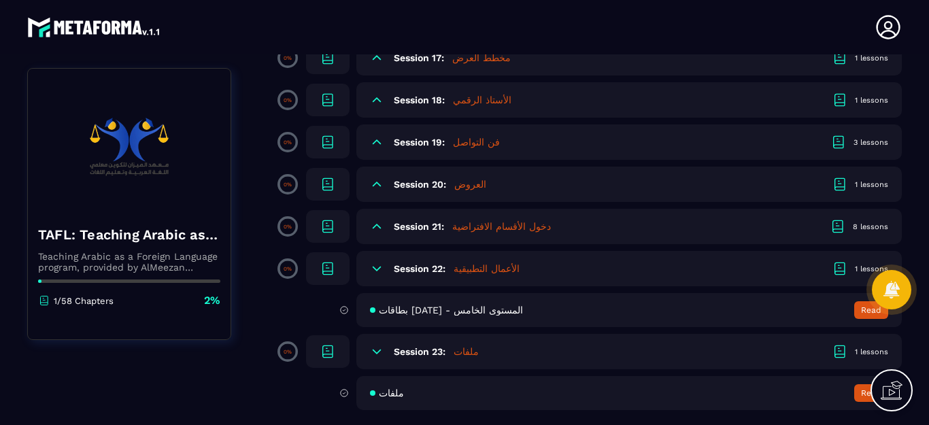
click at [377, 270] on icon at bounding box center [377, 269] width 8 height 4
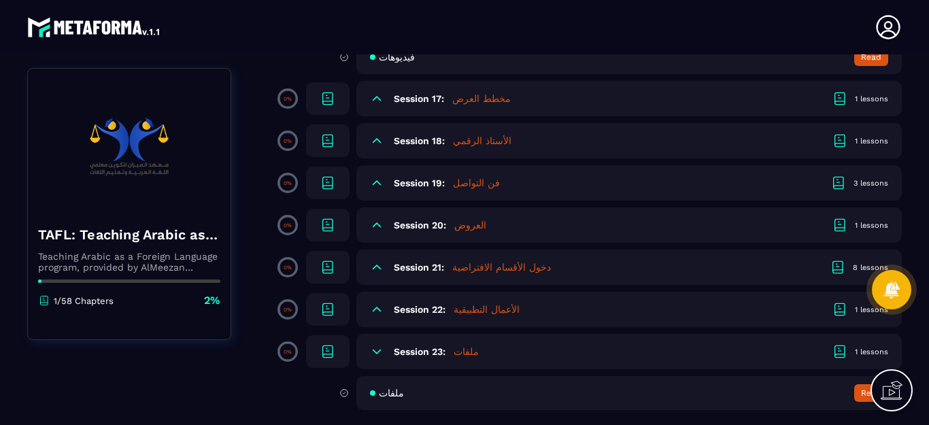
scroll to position [963, 0]
click at [375, 306] on icon at bounding box center [377, 310] width 14 height 14
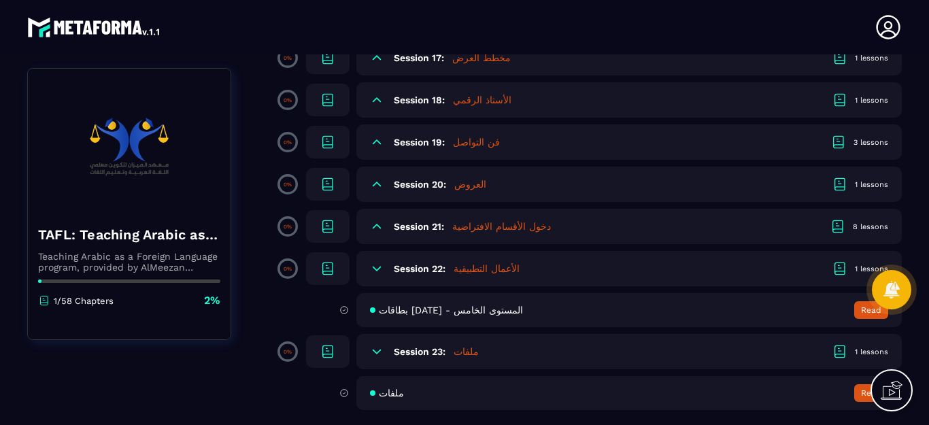
drag, startPoint x: 370, startPoint y: 352, endPoint x: 387, endPoint y: 353, distance: 17.0
click at [369, 353] on div "Session 23: ملفات 1 lessons" at bounding box center [628, 351] width 545 height 35
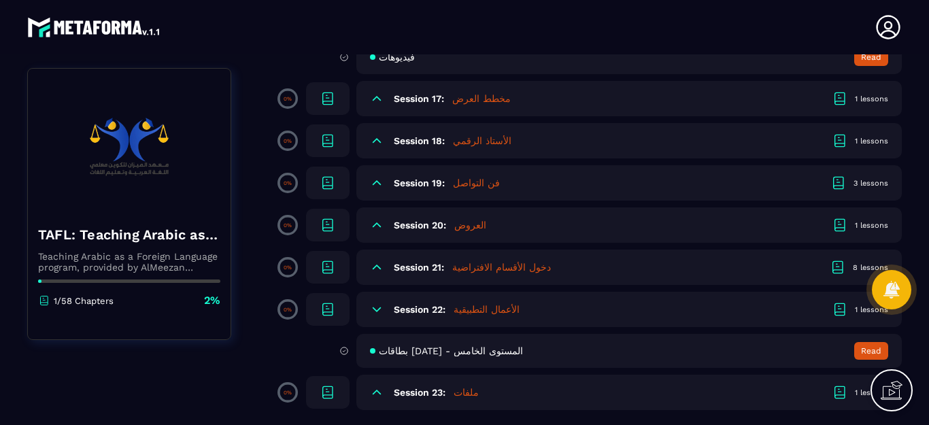
click at [371, 394] on icon at bounding box center [377, 393] width 14 height 14
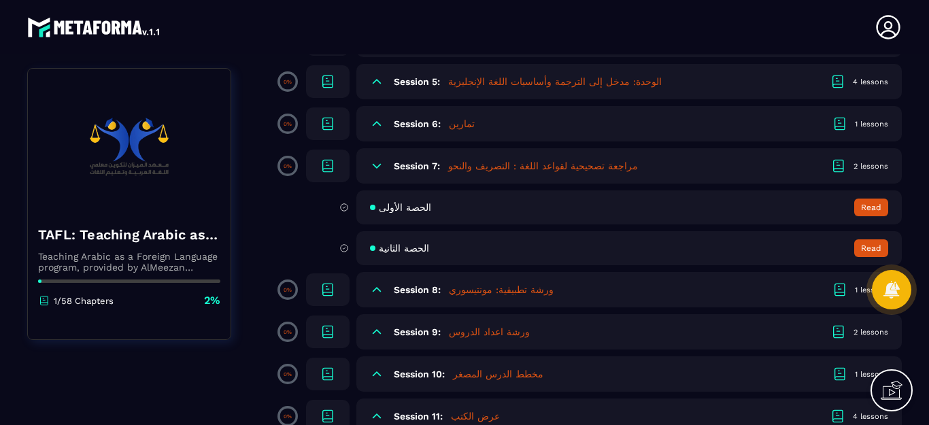
scroll to position [340, 0]
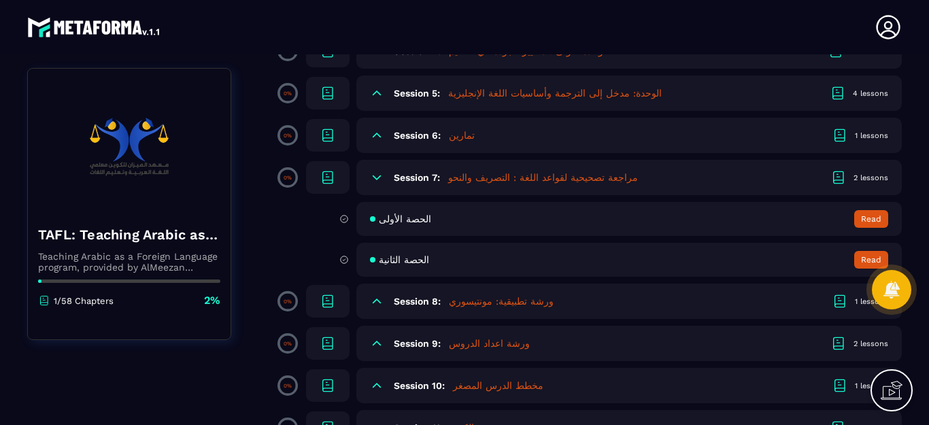
click at [379, 180] on icon at bounding box center [377, 178] width 14 height 14
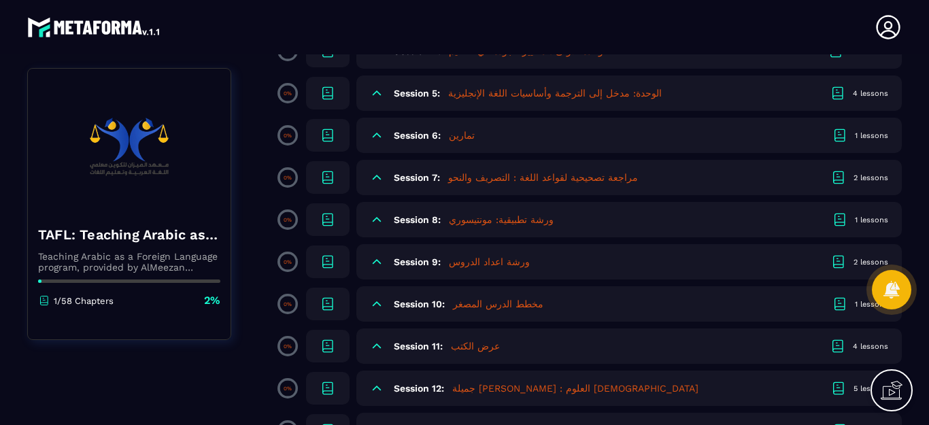
click at [386, 179] on div "Session 7: مراجعة تصحيحية لقواعد اللغة : التصريف والنحو 2 lessons" at bounding box center [628, 177] width 545 height 35
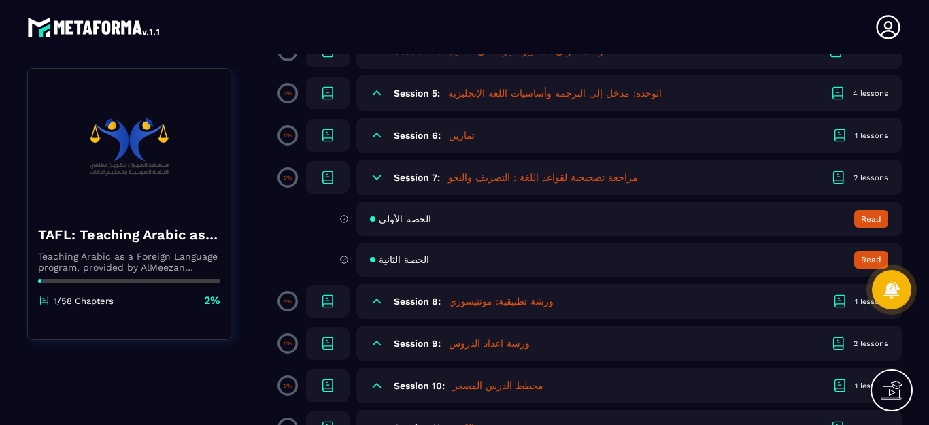
click at [369, 305] on div "Session 8: ورشة تطبیقیة: مونتیسوري 1 lessons" at bounding box center [628, 301] width 545 height 35
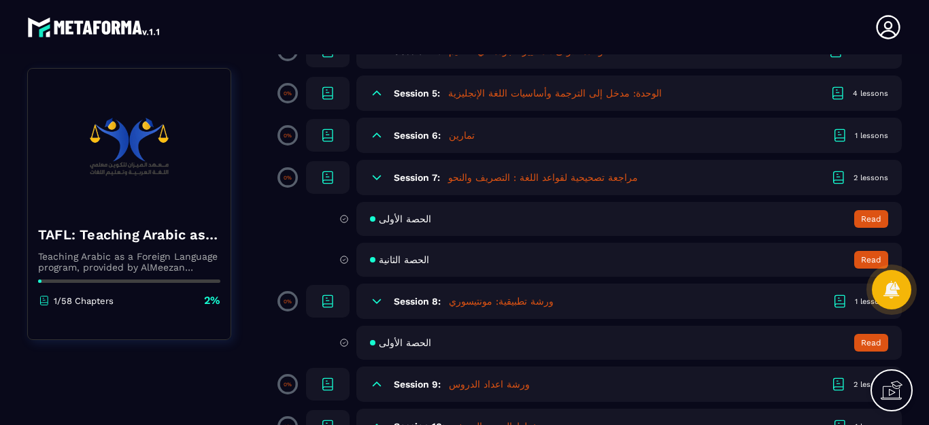
click at [377, 179] on icon at bounding box center [377, 178] width 14 height 14
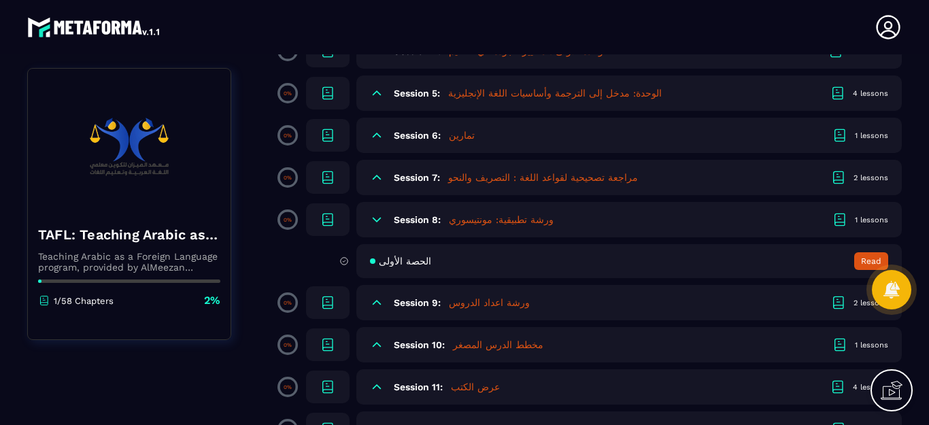
click at [372, 307] on icon at bounding box center [377, 303] width 14 height 14
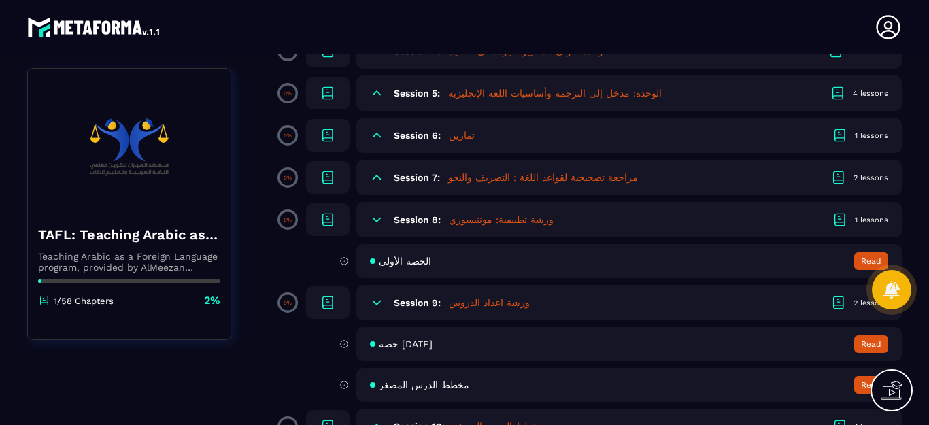
click at [383, 214] on icon at bounding box center [377, 220] width 14 height 14
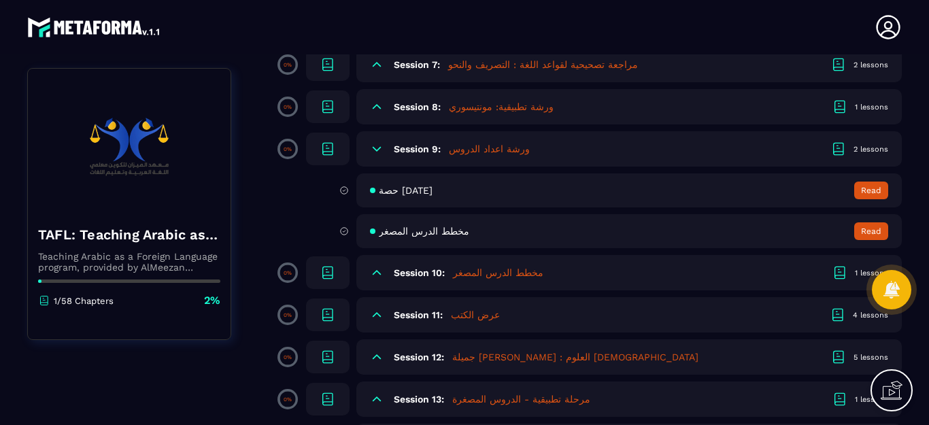
scroll to position [476, 0]
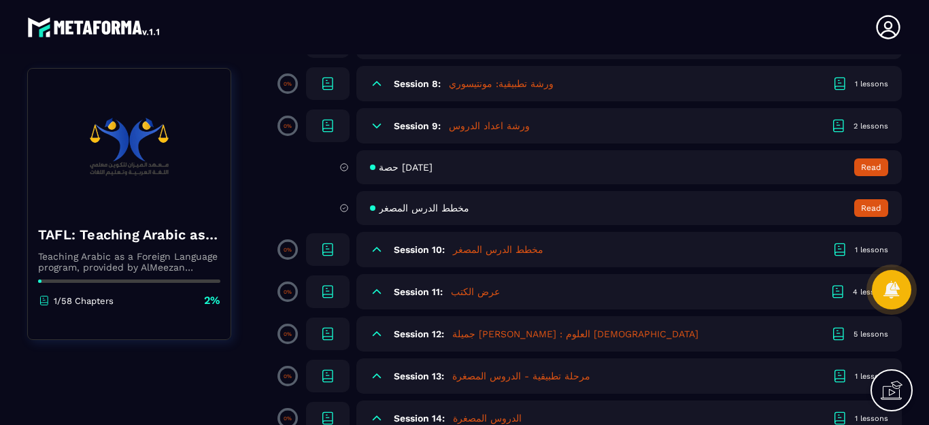
click at [383, 252] on icon at bounding box center [377, 250] width 14 height 14
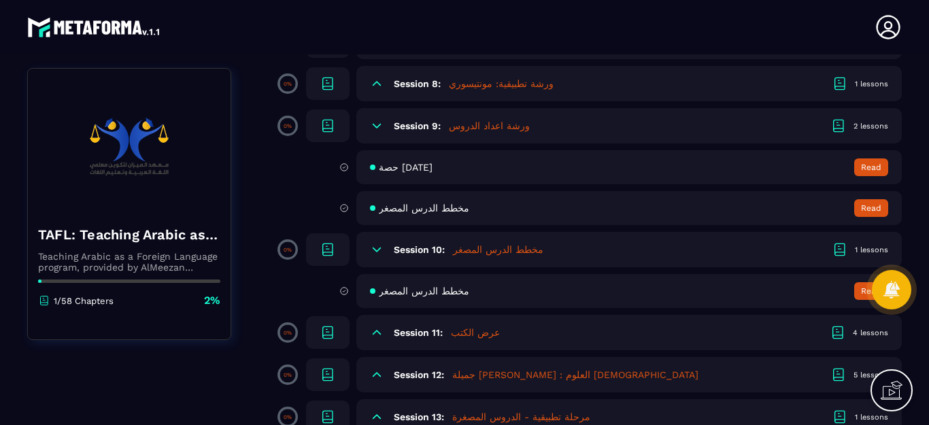
click at [377, 332] on icon at bounding box center [377, 333] width 14 height 14
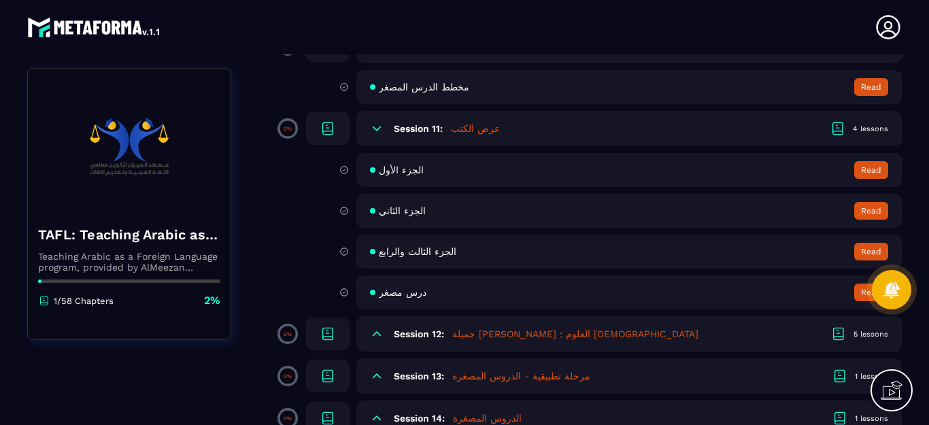
scroll to position [748, 0]
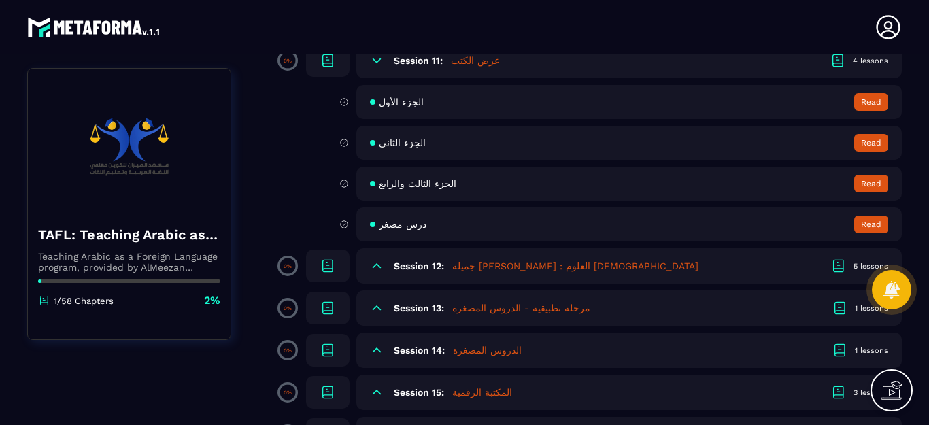
click at [375, 271] on icon at bounding box center [377, 266] width 14 height 14
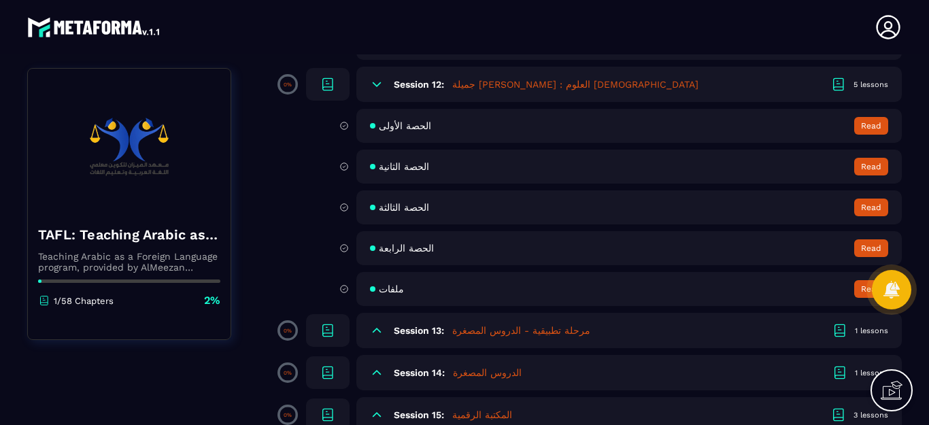
scroll to position [1020, 0]
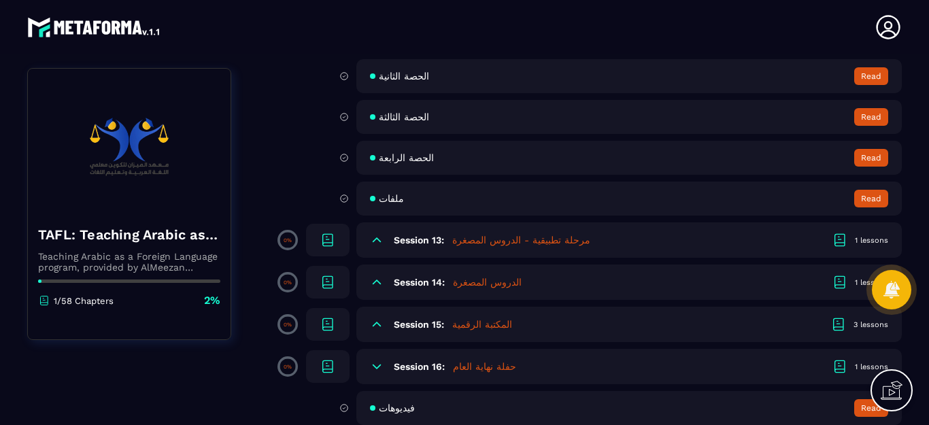
click at [384, 237] on div "Session 13: مرحلة تطبيقية - الدروس المصغرة 1 lessons" at bounding box center [628, 239] width 545 height 35
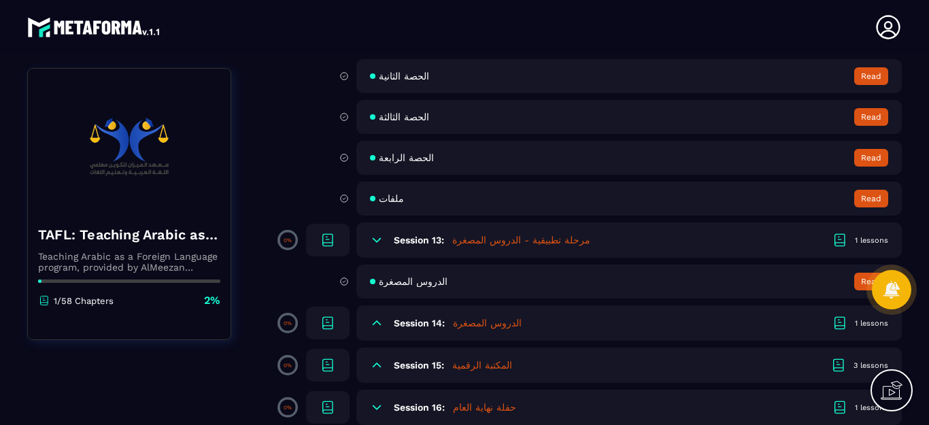
click at [371, 324] on icon at bounding box center [377, 323] width 14 height 14
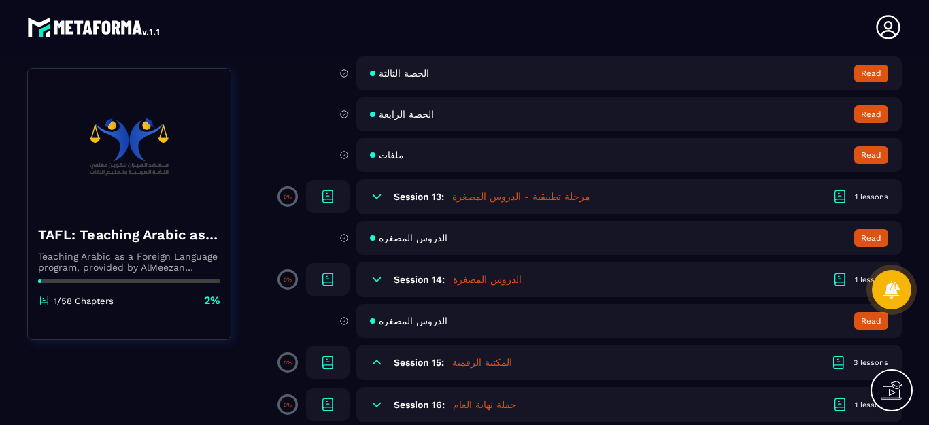
scroll to position [1088, 0]
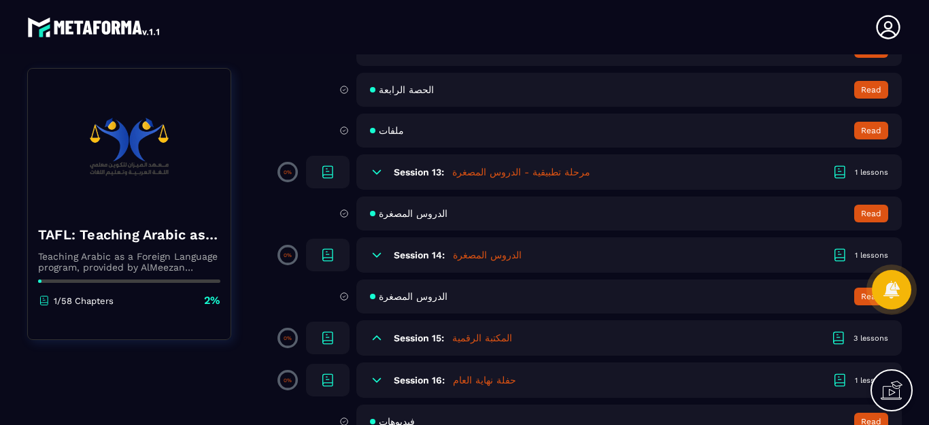
click at [379, 343] on icon at bounding box center [377, 338] width 14 height 14
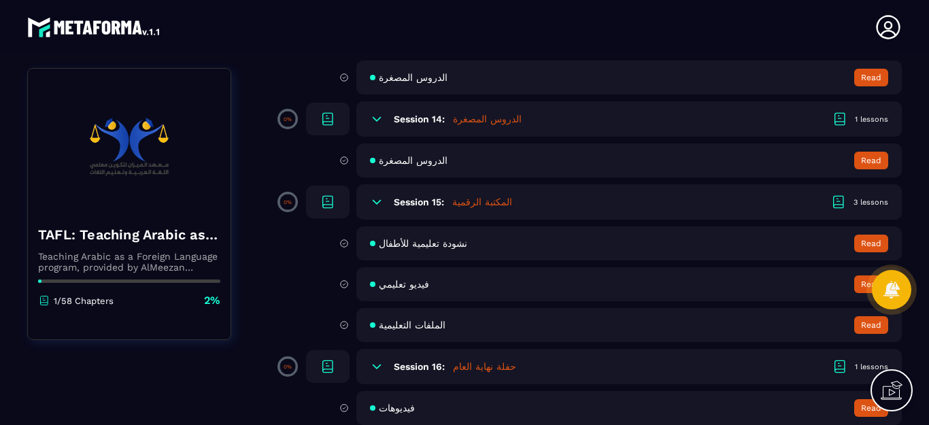
click at [377, 371] on icon at bounding box center [377, 367] width 14 height 14
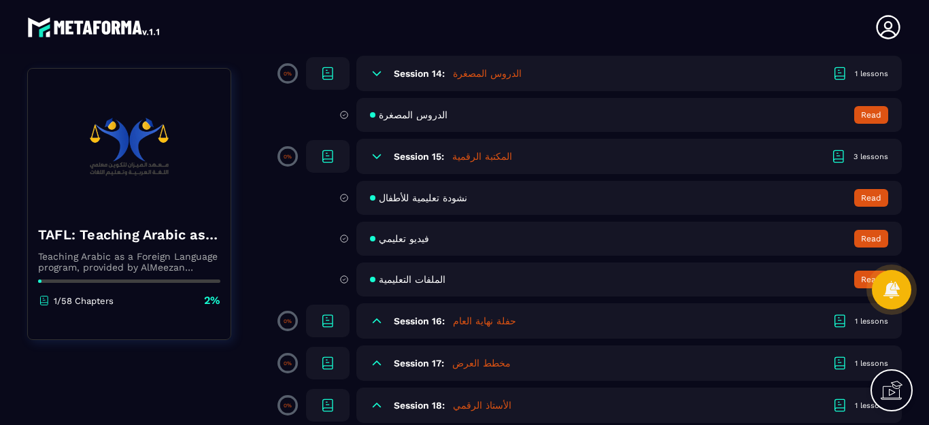
scroll to position [1292, 0]
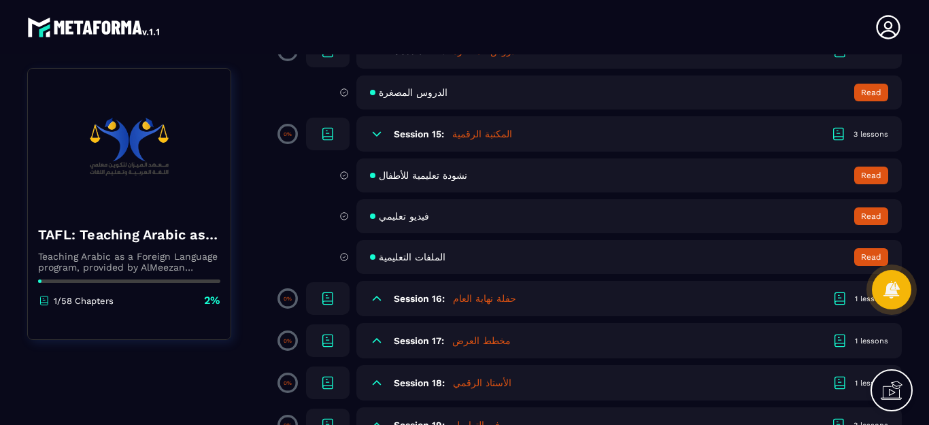
click at [384, 302] on div "Session 16: حفلة نهاية العام 1 lessons" at bounding box center [628, 298] width 545 height 35
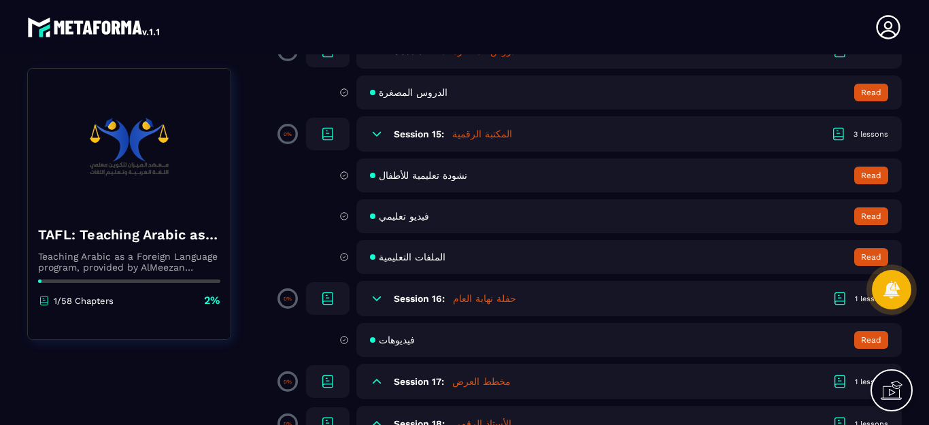
scroll to position [1360, 0]
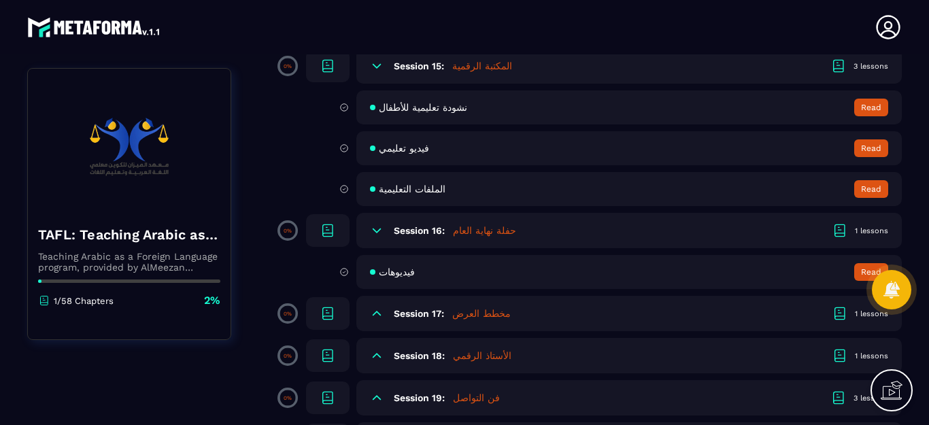
click at [377, 313] on icon at bounding box center [377, 313] width 8 height 4
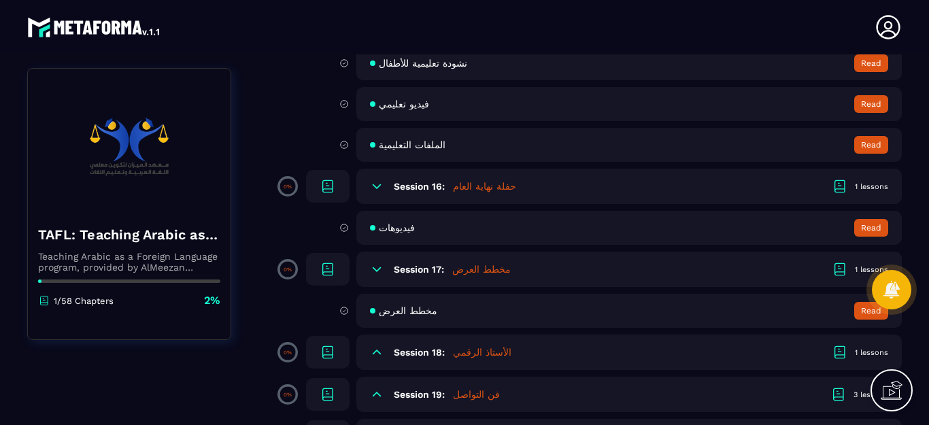
scroll to position [1428, 0]
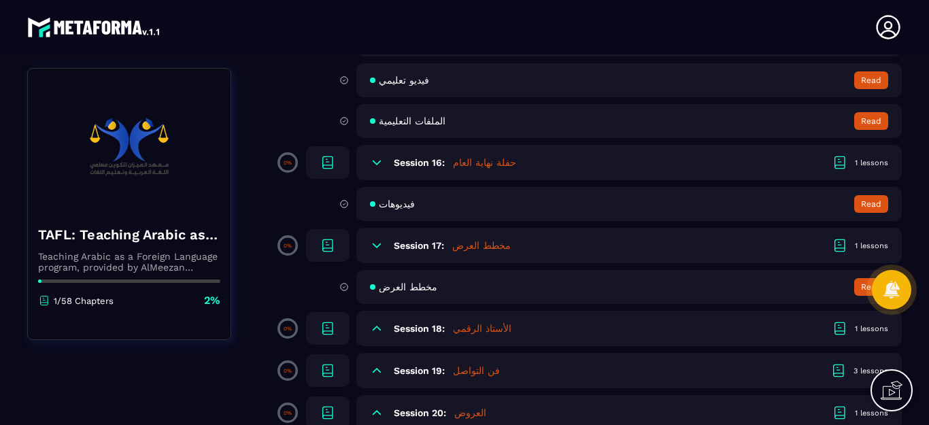
click at [375, 335] on icon at bounding box center [377, 329] width 14 height 14
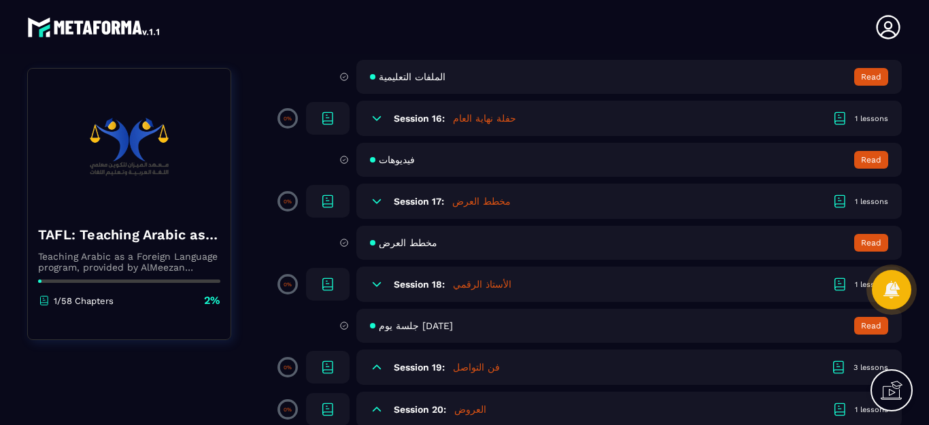
scroll to position [1496, 0]
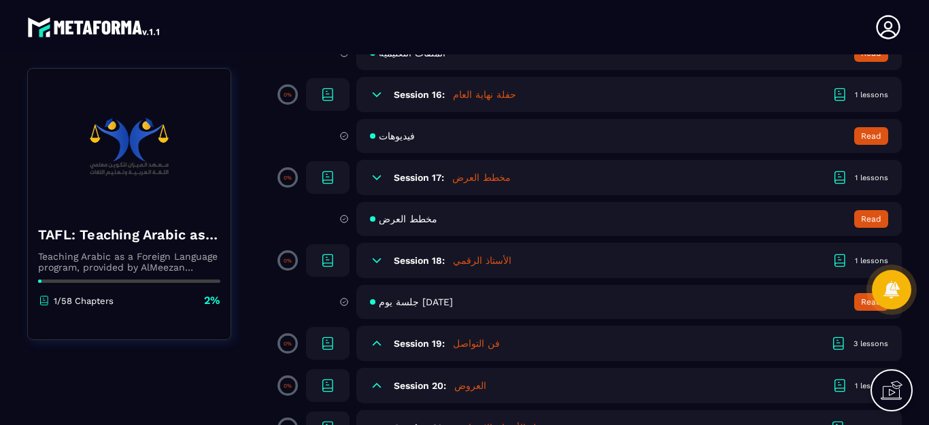
click at [374, 350] on icon at bounding box center [377, 344] width 14 height 14
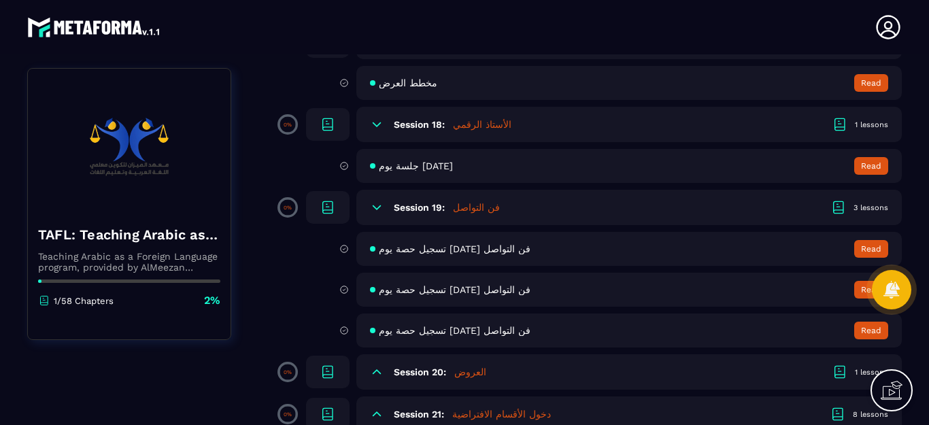
scroll to position [1700, 0]
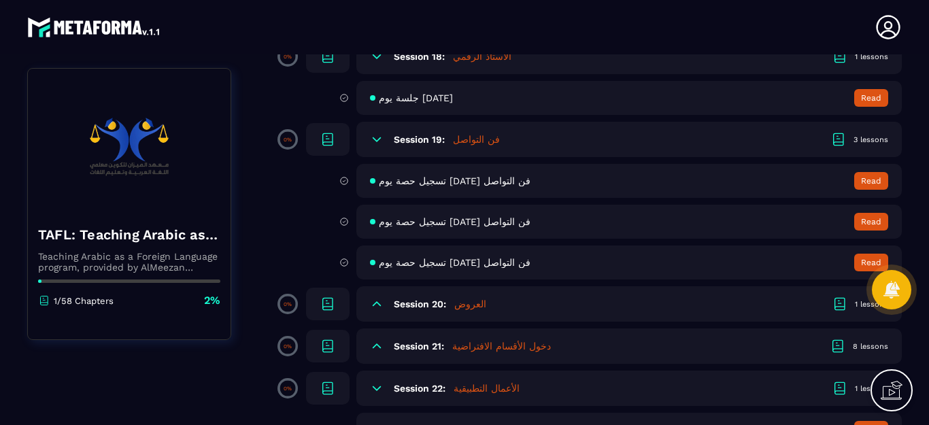
click at [372, 307] on icon at bounding box center [377, 304] width 14 height 14
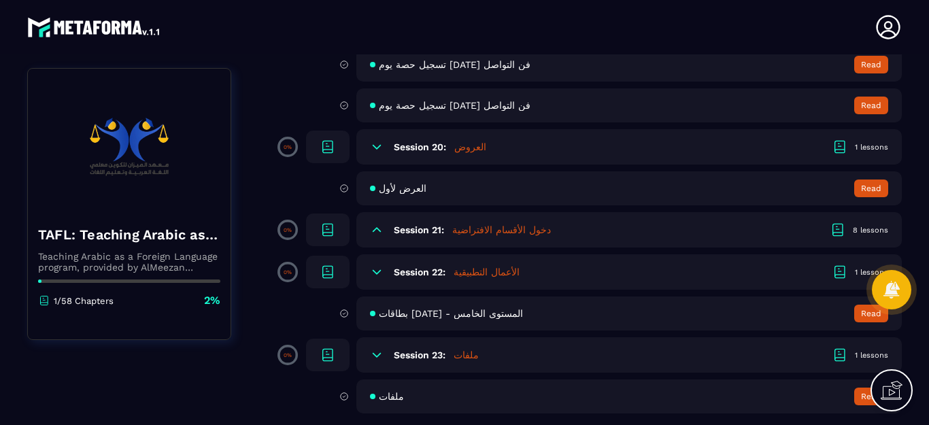
scroll to position [1860, 0]
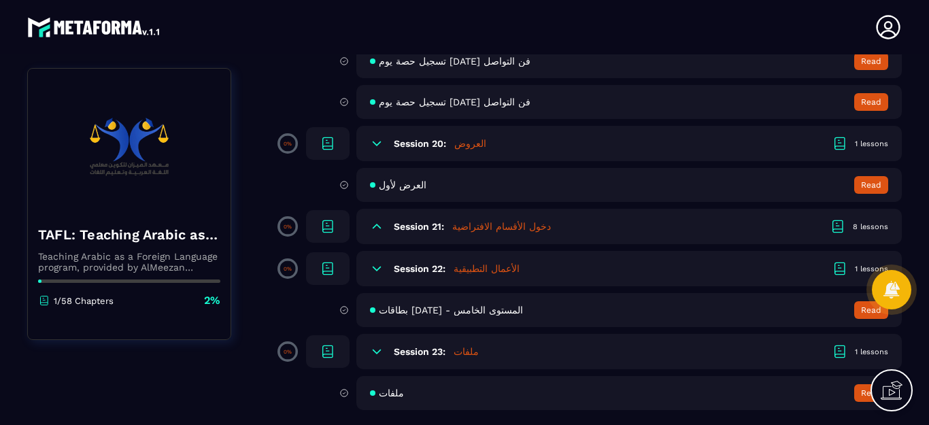
click at [380, 225] on icon at bounding box center [377, 227] width 14 height 14
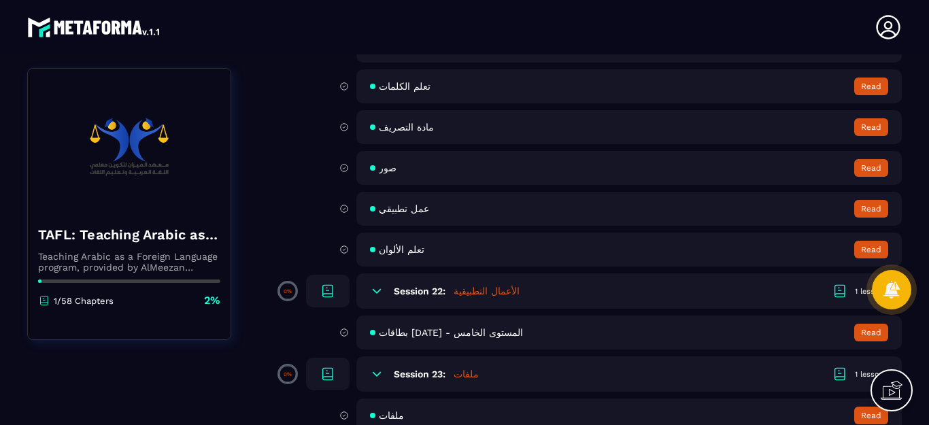
scroll to position [2187, 0]
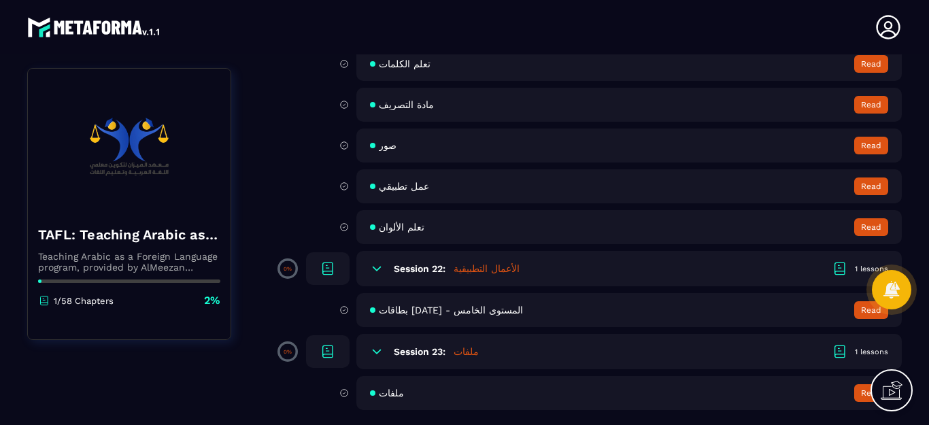
click at [377, 272] on icon at bounding box center [377, 269] width 14 height 14
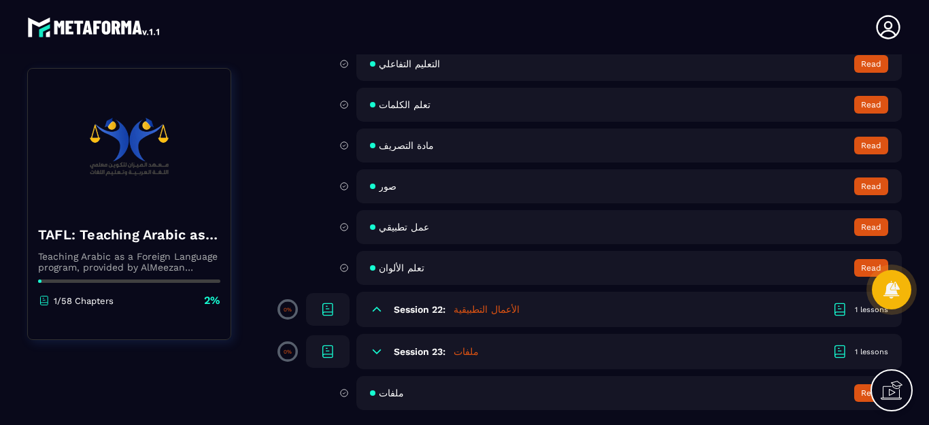
scroll to position [2146, 0]
click at [381, 316] on icon at bounding box center [377, 310] width 14 height 14
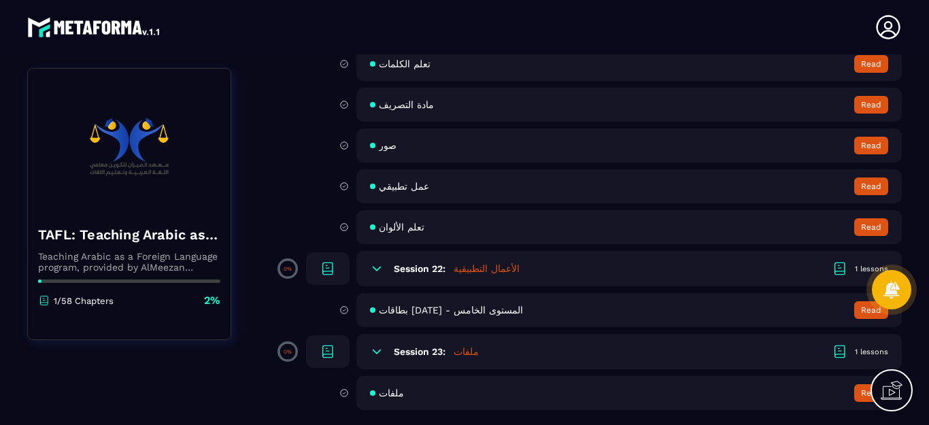
click at [385, 355] on div "Session 23: ملفات 1 lessons" at bounding box center [628, 351] width 545 height 35
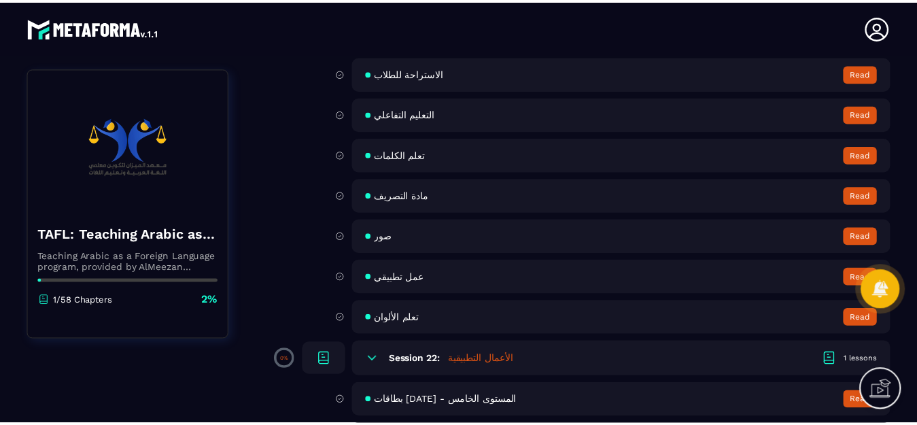
scroll to position [2010, 0]
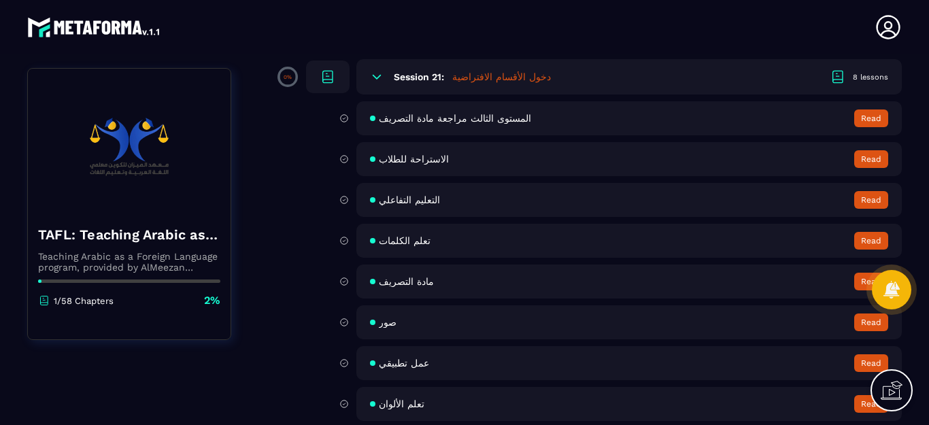
click at [679, 177] on div "المستوى الثالث مراجعة مادة التصريف Read الاستراحة للطلاب Read التعليم التفاعلي …" at bounding box center [611, 261] width 582 height 320
click at [383, 119] on span "المستوى الثالث مراجعة مادة التصريف" at bounding box center [455, 118] width 152 height 11
